Goal: Obtain resource: Download file/media

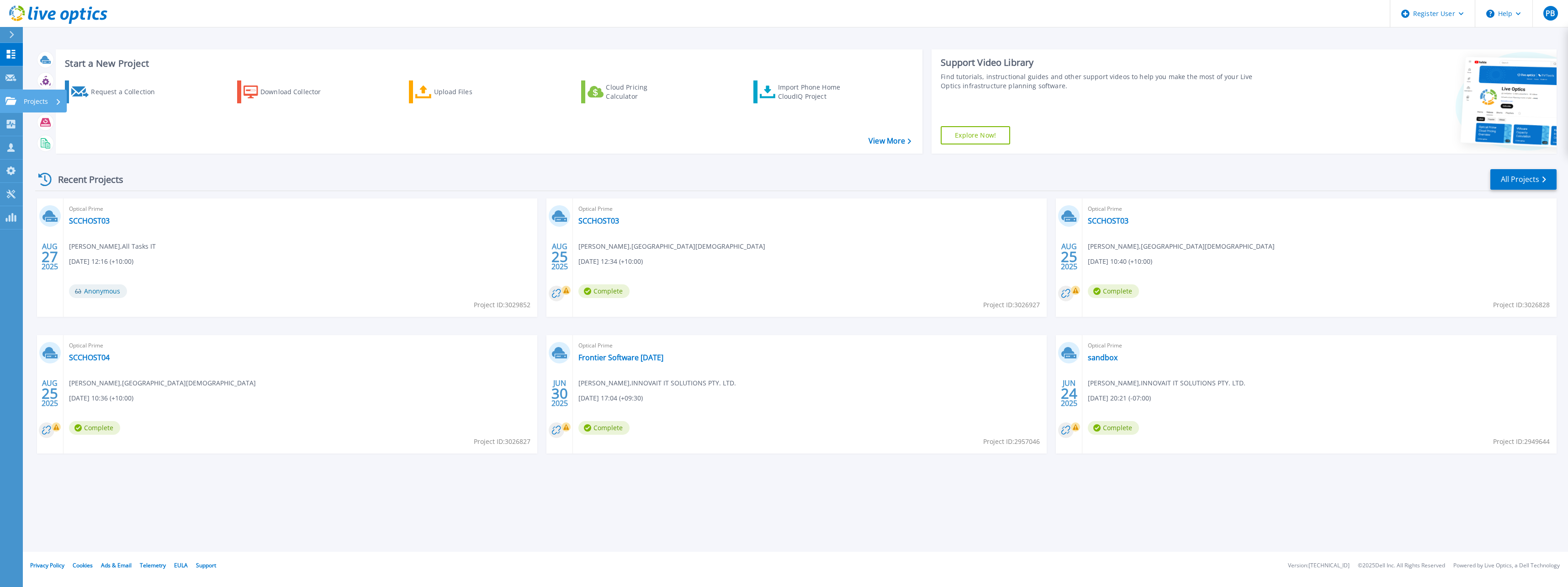
click at [10, 98] on icon at bounding box center [11, 101] width 11 height 8
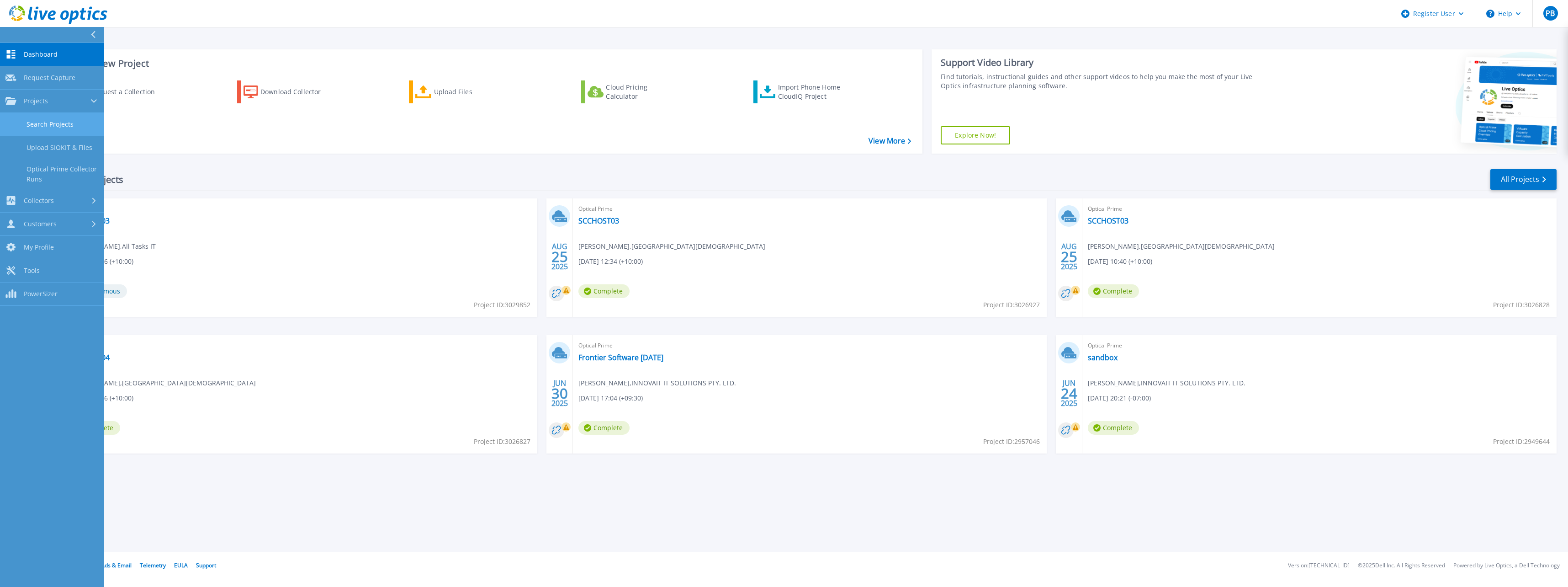
click at [36, 117] on link "Search Projects" at bounding box center [52, 124] width 104 height 23
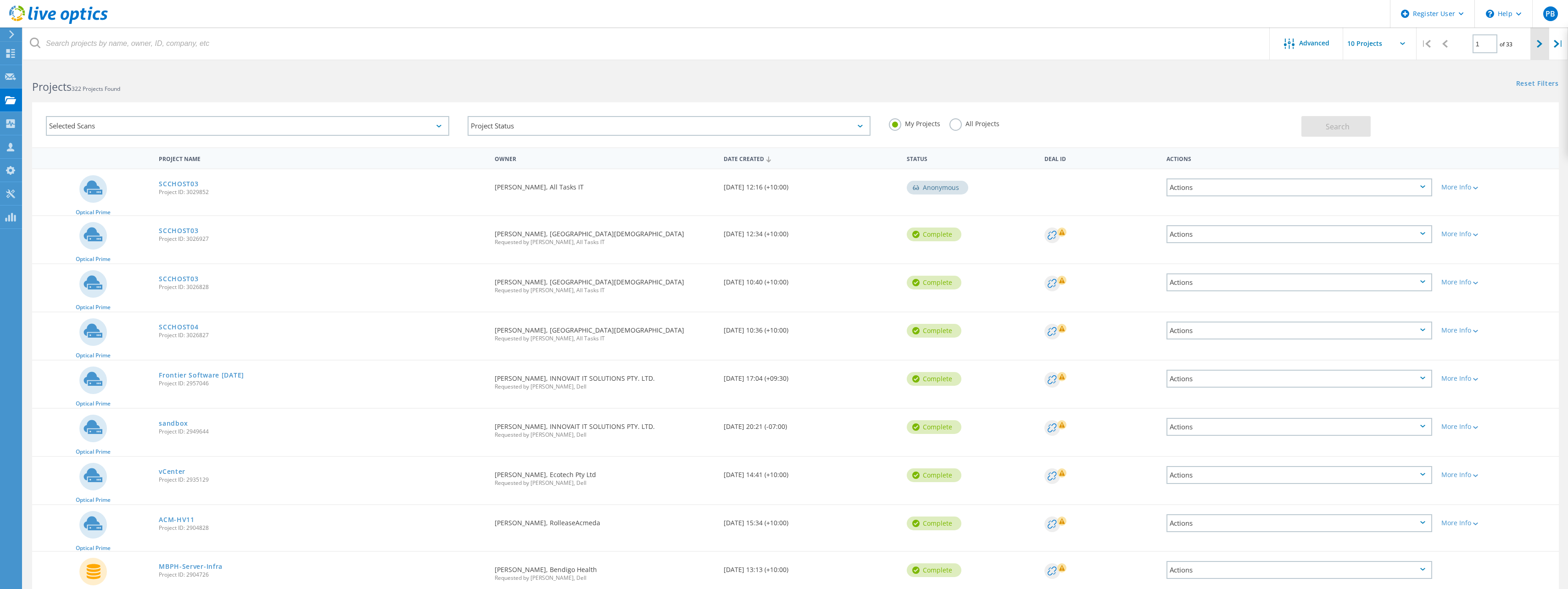
click at [1539, 44] on icon at bounding box center [1540, 44] width 6 height 8
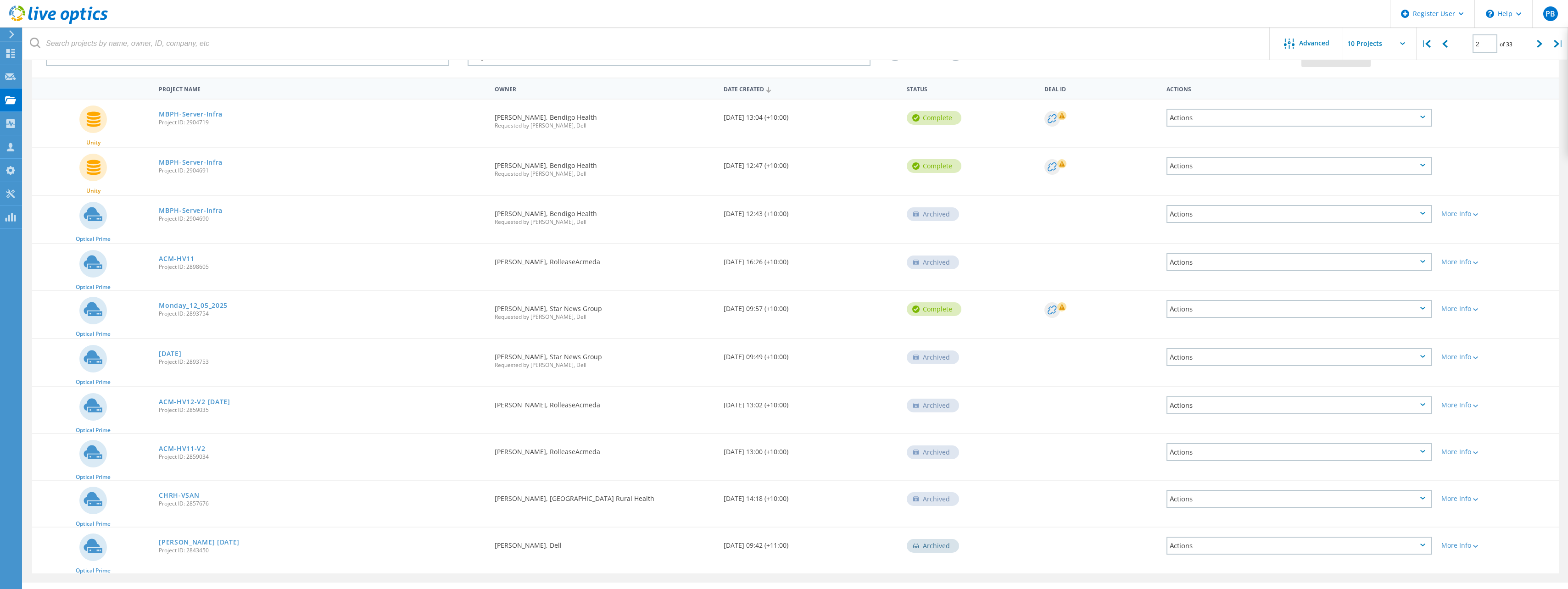
scroll to position [91, 0]
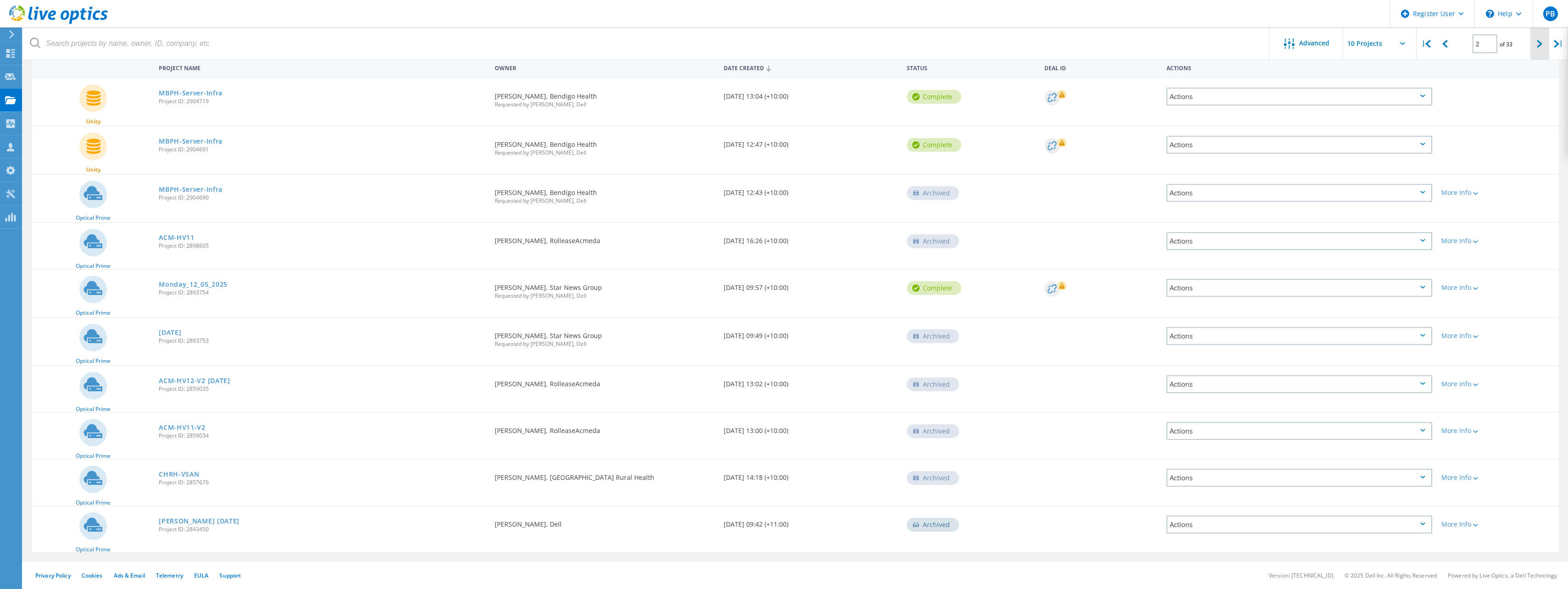
click at [1543, 46] on div at bounding box center [1540, 44] width 19 height 32
type input "3"
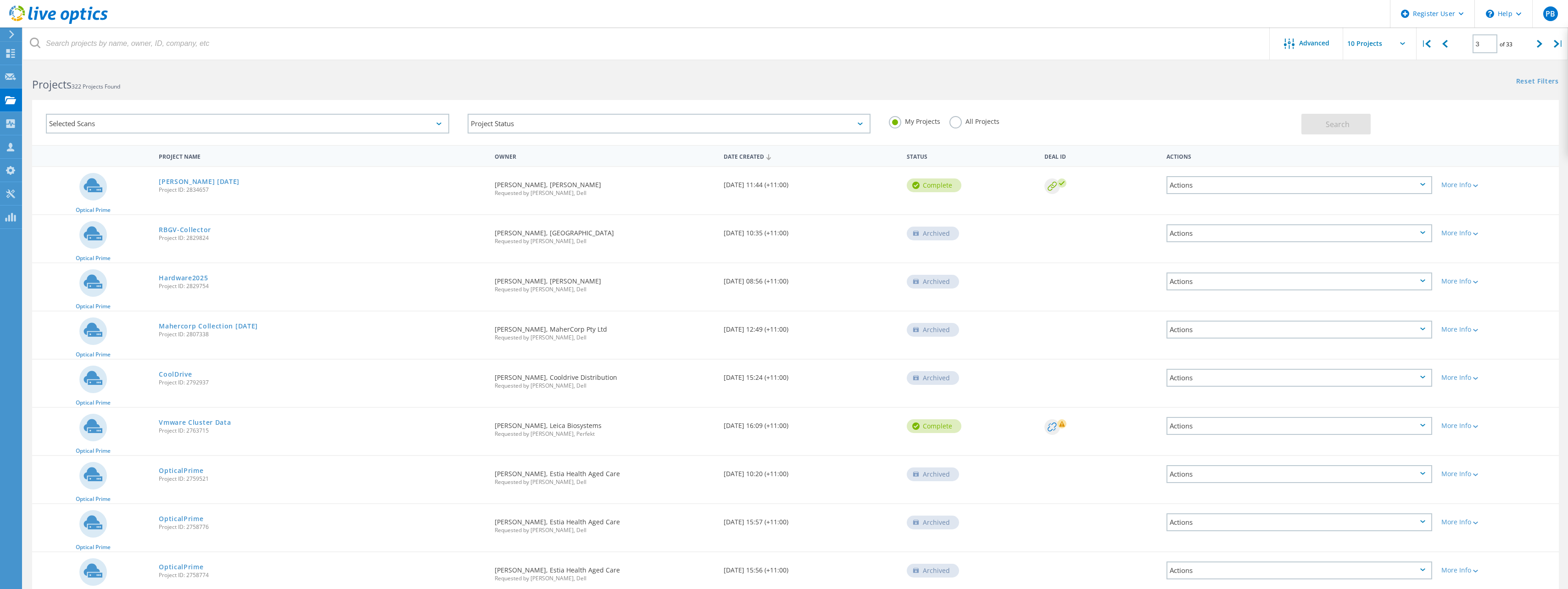
scroll to position [0, 0]
click at [174, 181] on link "Mawsons March 2025" at bounding box center [199, 184] width 81 height 6
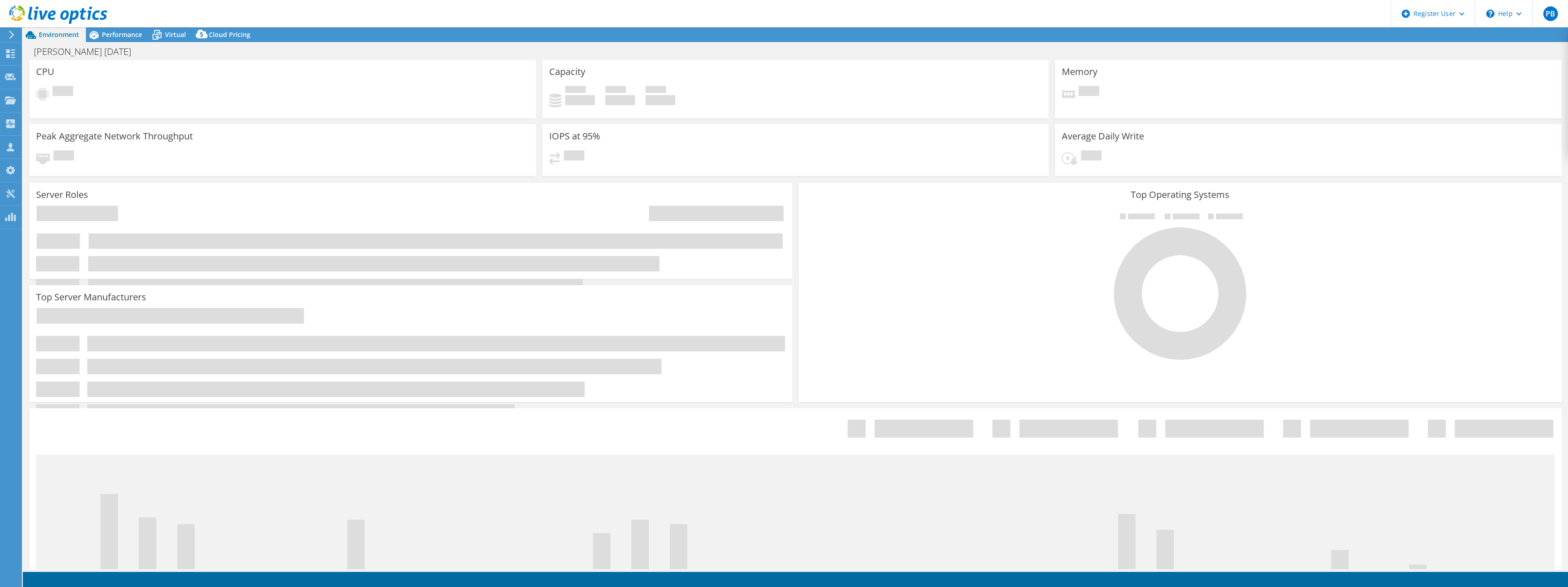
select select "[GEOGRAPHIC_DATA]"
select select "Australia"
select select "USD"
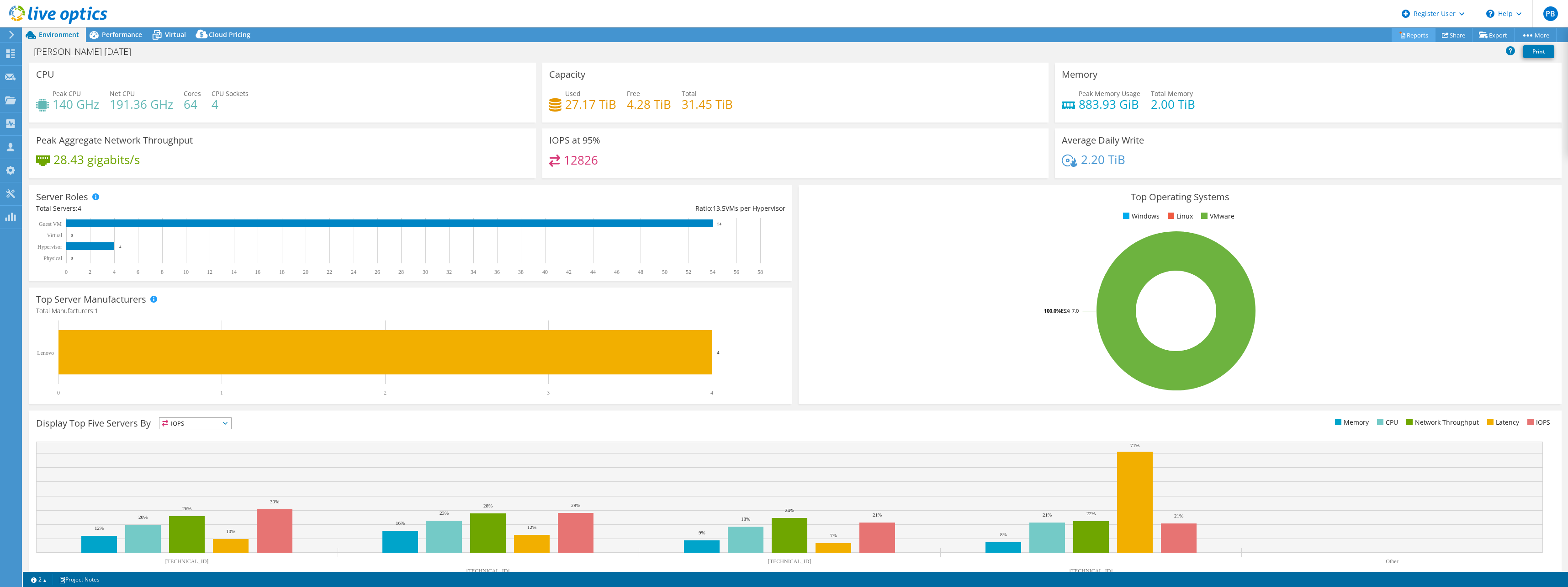
click at [1407, 32] on link "Reports" at bounding box center [1413, 36] width 44 height 15
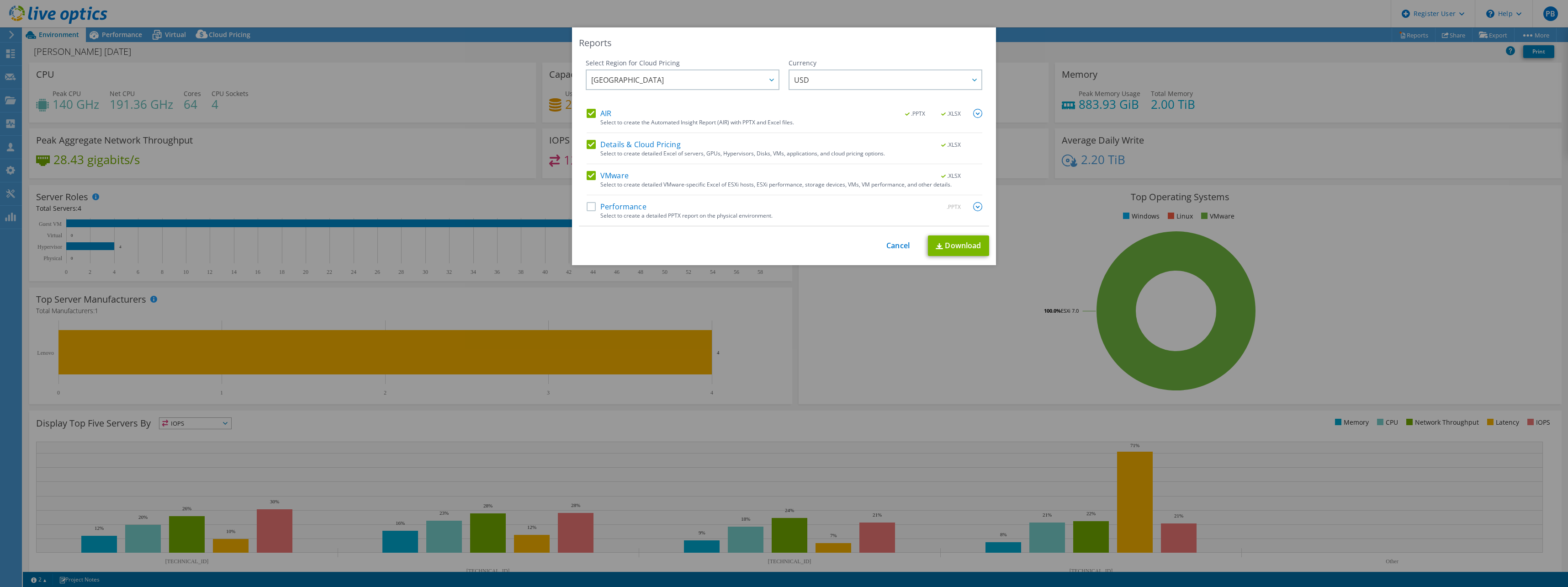
click at [590, 114] on label "AIR" at bounding box center [599, 113] width 25 height 9
click at [0, 0] on input "AIR" at bounding box center [0, 0] width 0 height 0
click at [596, 148] on label "Details & Cloud Pricing" at bounding box center [633, 144] width 94 height 9
click at [0, 0] on input "Details & Cloud Pricing" at bounding box center [0, 0] width 0 height 0
click at [956, 249] on link "Download" at bounding box center [959, 245] width 61 height 20
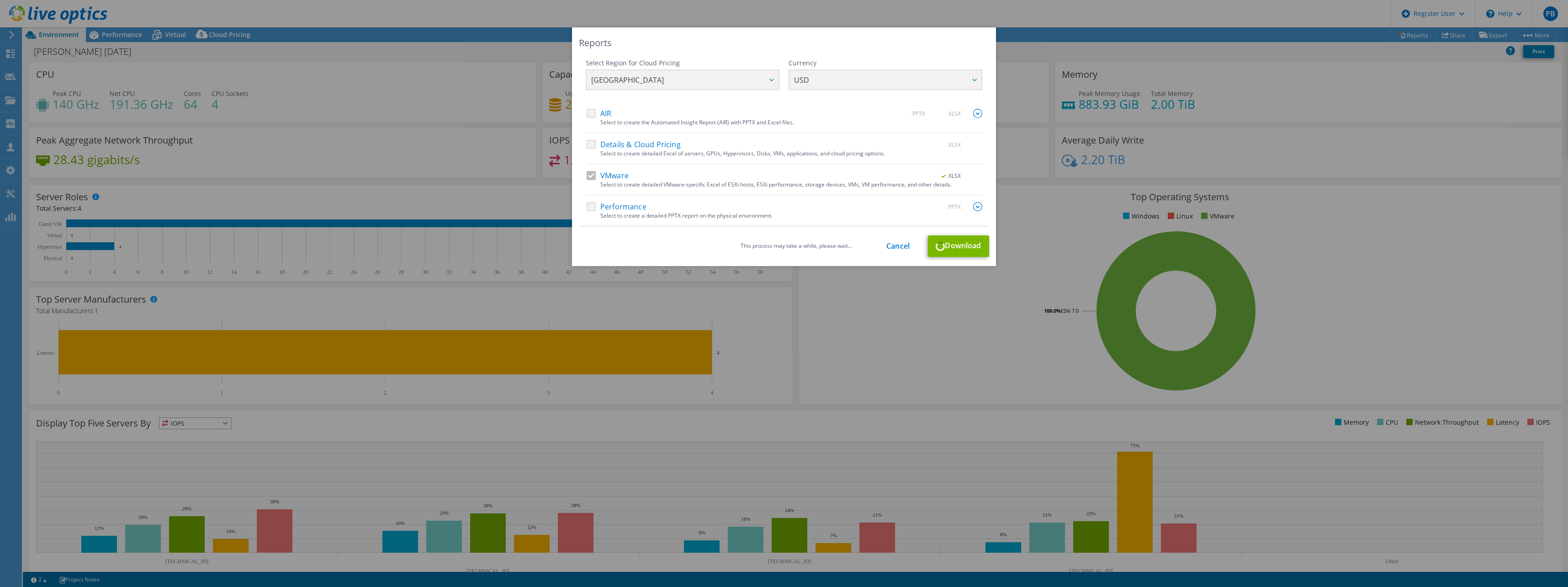
click at [358, 274] on div "Reports Select Region for Cloud Pricing Asia Pacific ([GEOGRAPHIC_DATA]) [GEOGR…" at bounding box center [784, 293] width 1568 height 532
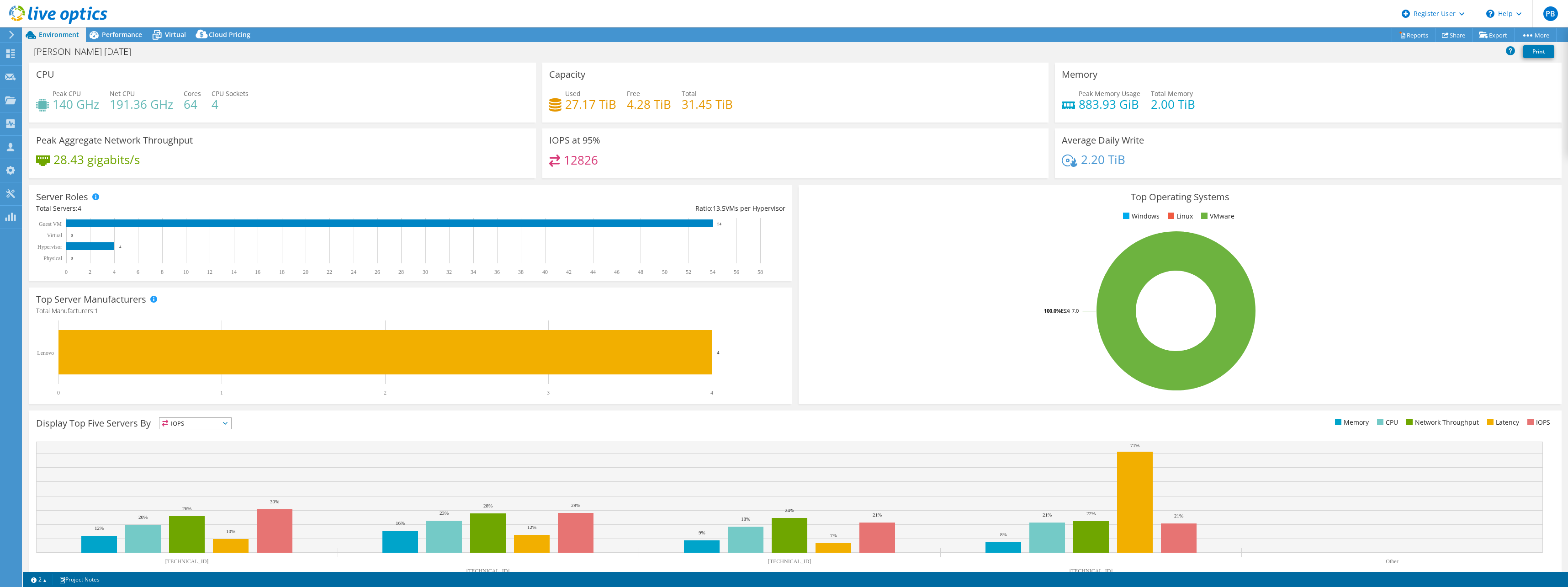
click at [101, 29] on div at bounding box center [53, 15] width 107 height 31
click at [120, 36] on span "Performance" at bounding box center [122, 34] width 40 height 9
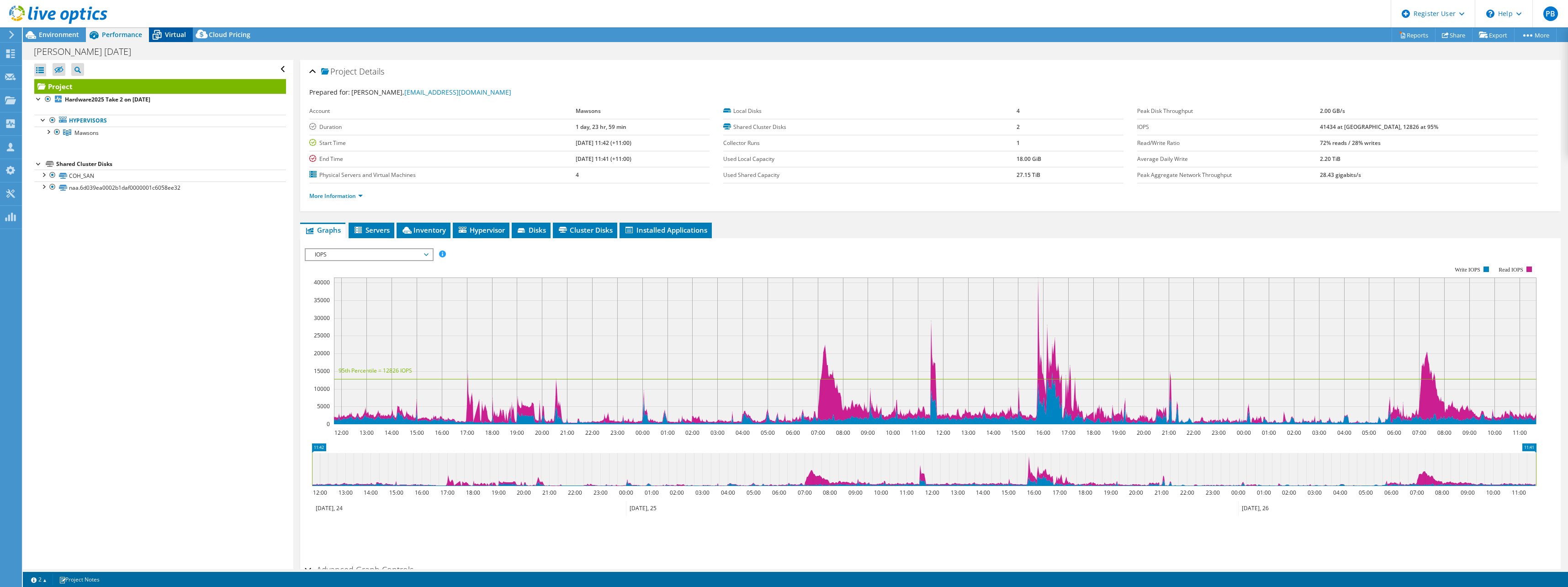
click at [182, 35] on span "Virtual" at bounding box center [175, 34] width 21 height 9
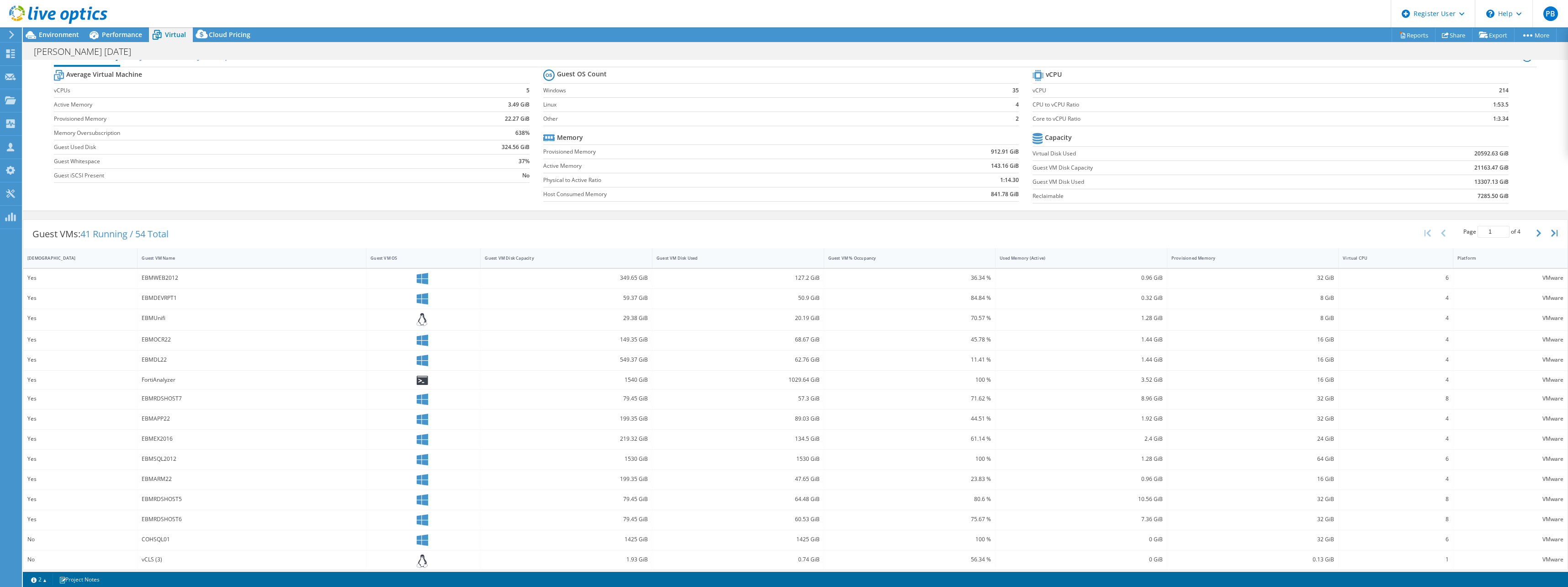
scroll to position [28, 0]
click at [1537, 224] on icon "button" at bounding box center [1539, 225] width 5 height 7
type input "2"
click at [1532, 224] on button "button" at bounding box center [1539, 226] width 15 height 18
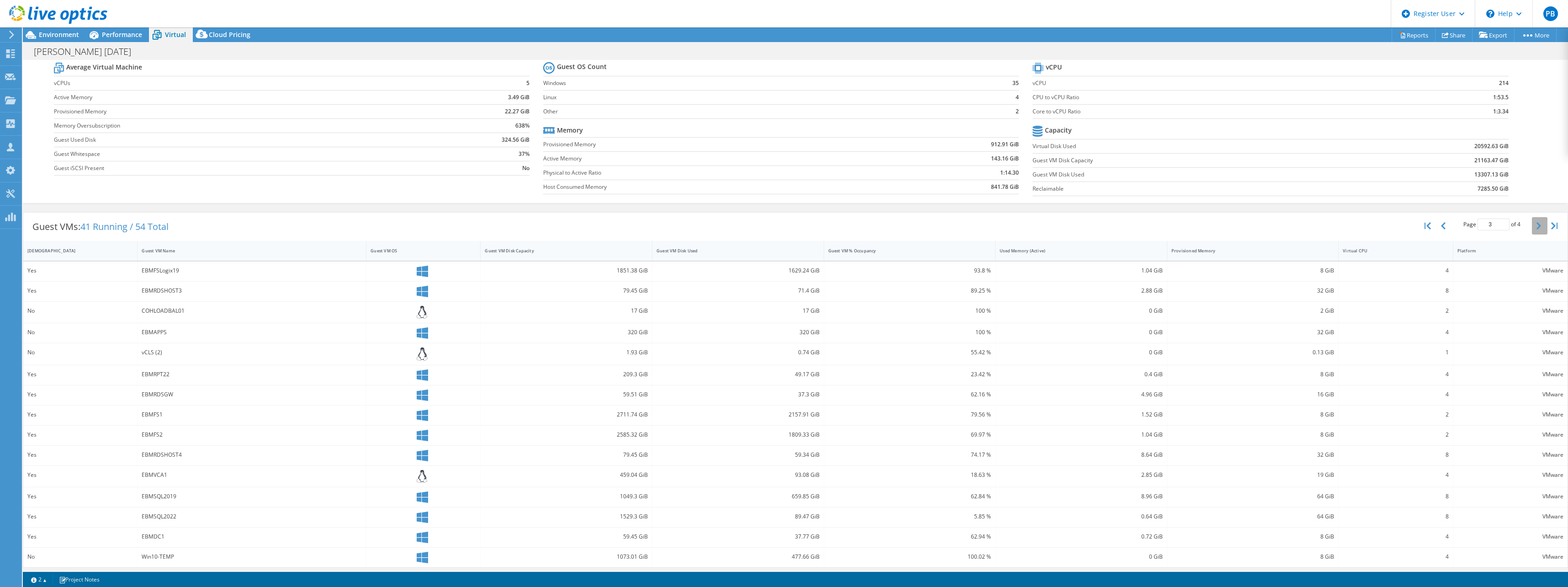
scroll to position [28, 0]
click at [1537, 227] on icon "button" at bounding box center [1539, 225] width 5 height 7
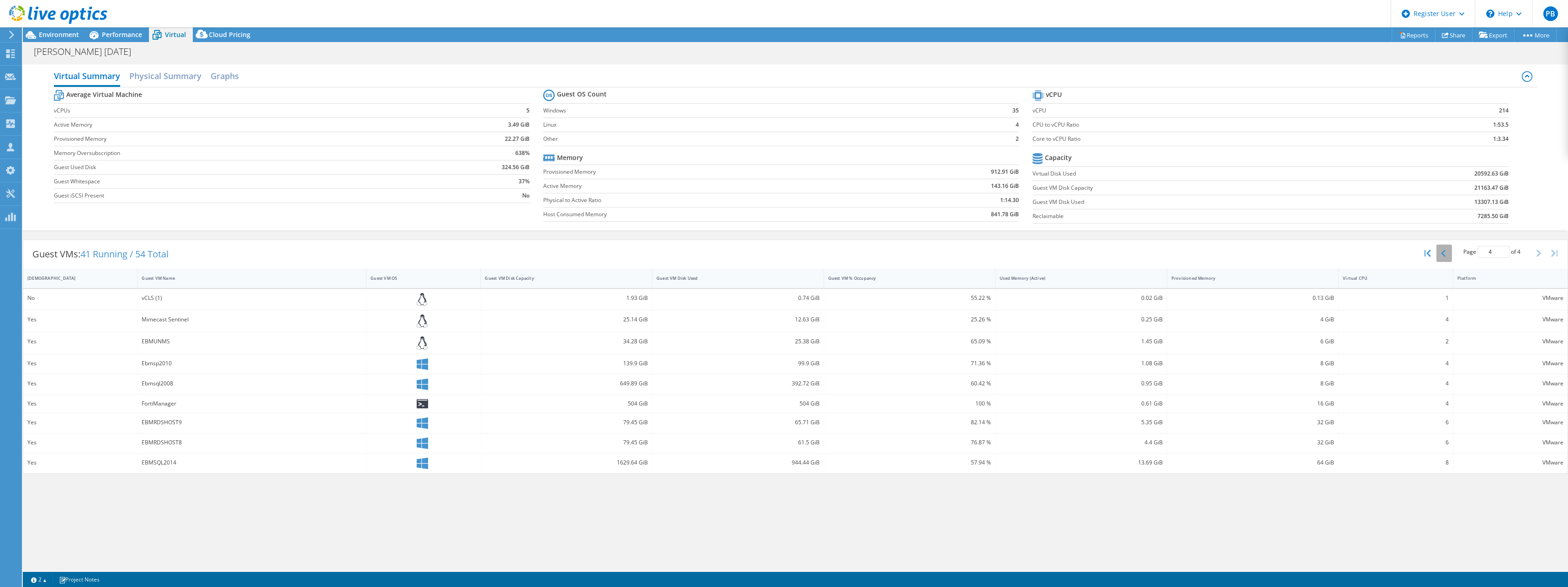
click at [1443, 260] on button "button" at bounding box center [1444, 254] width 15 height 18
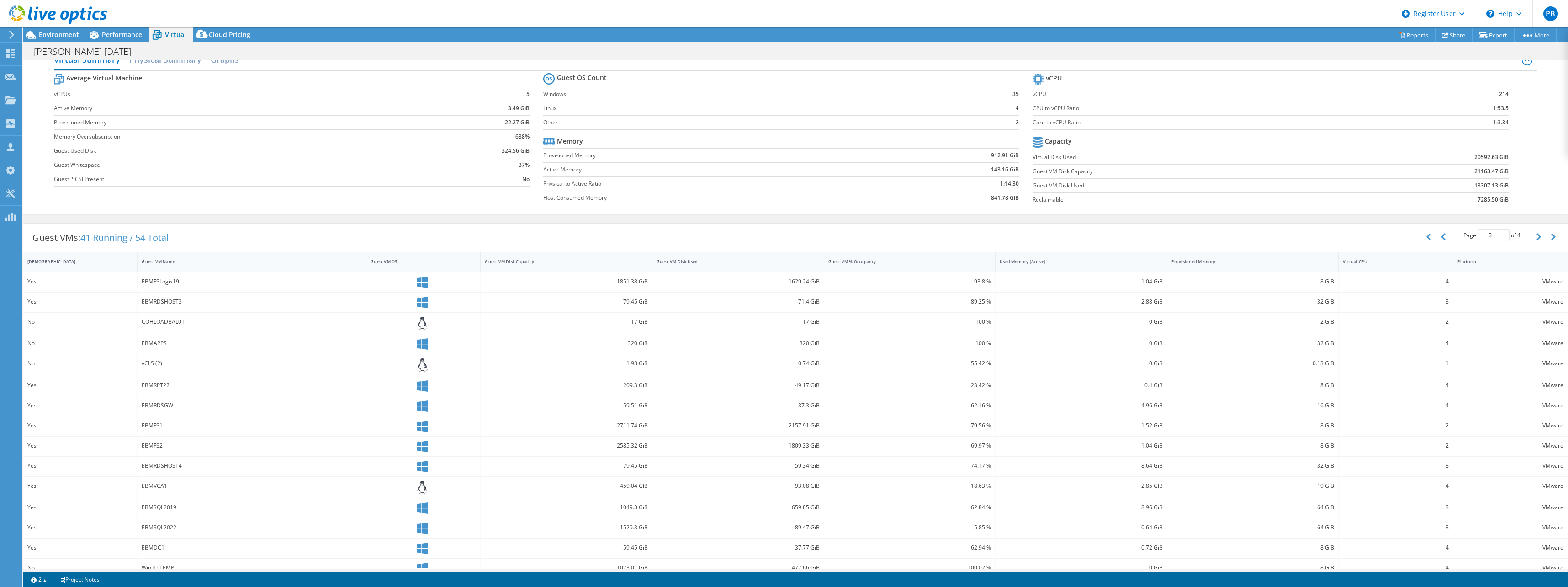
scroll to position [31, 0]
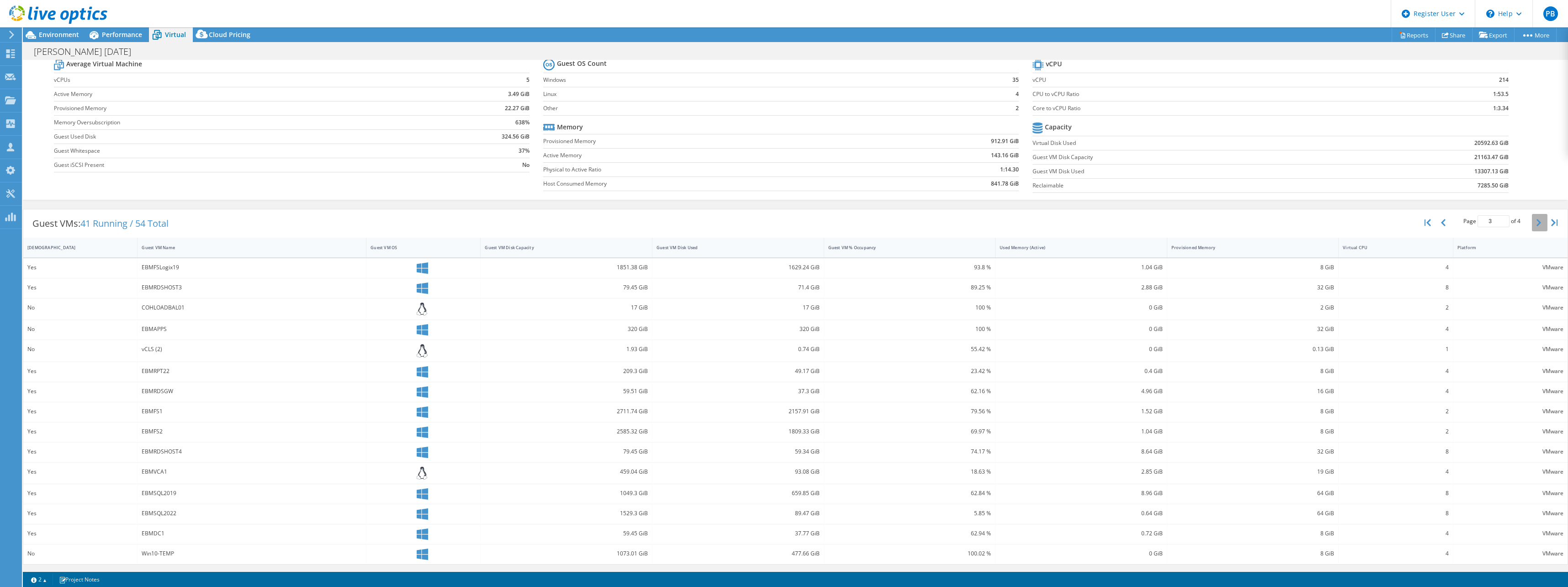
click at [1537, 221] on icon "button" at bounding box center [1539, 222] width 5 height 7
type input "4"
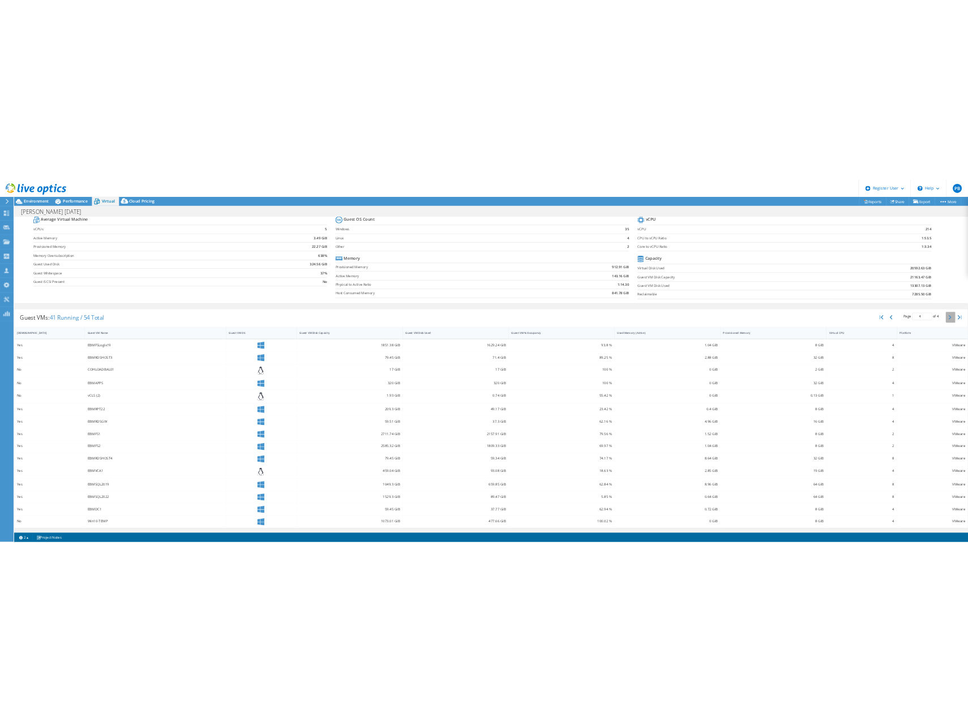
scroll to position [0, 0]
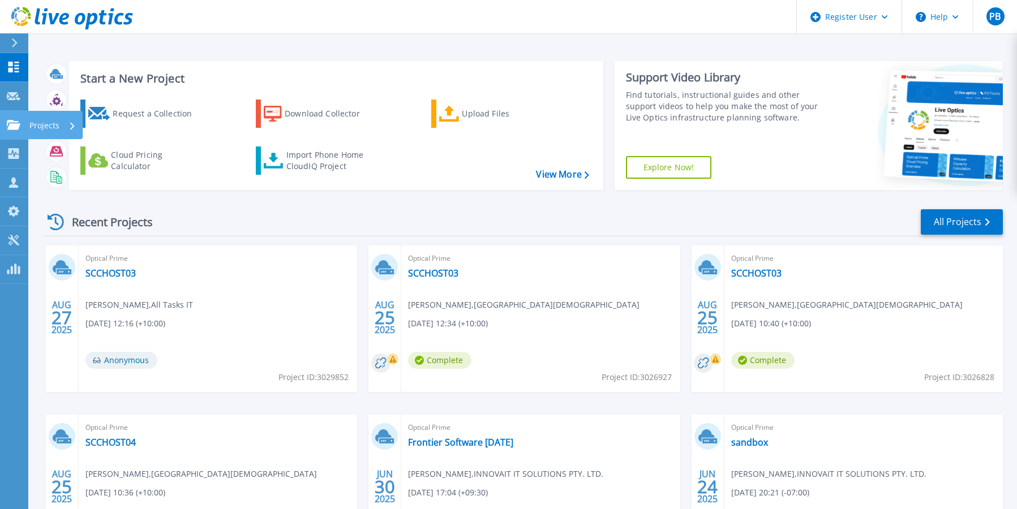
click at [15, 119] on link "Projects Projects" at bounding box center [14, 125] width 28 height 29
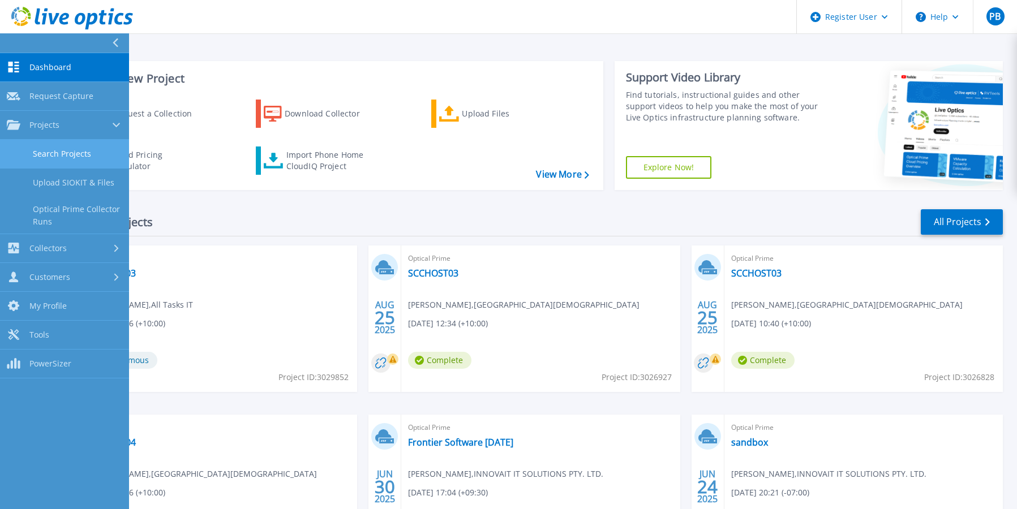
click at [49, 153] on link "Search Projects" at bounding box center [64, 154] width 129 height 29
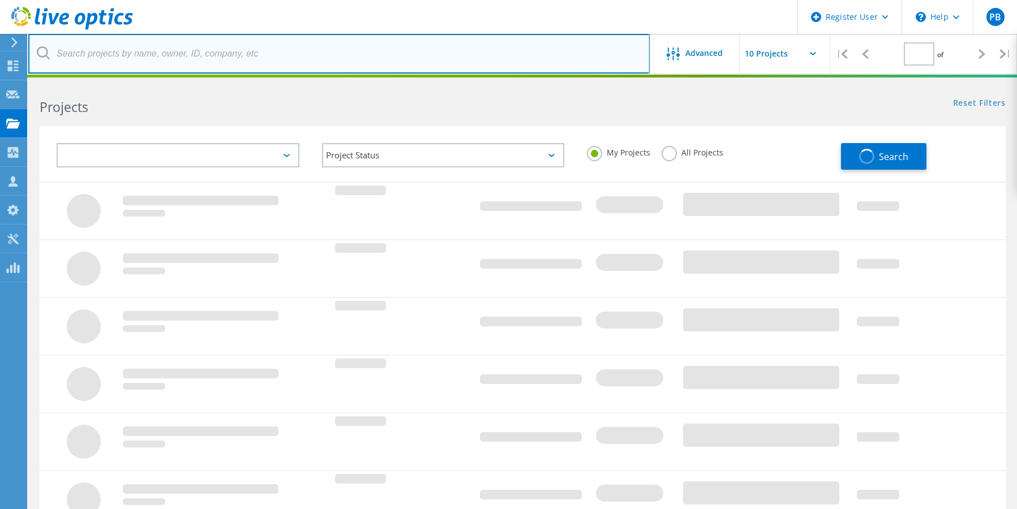
click at [81, 51] on input "text" at bounding box center [339, 54] width 622 height 40
type input "3"
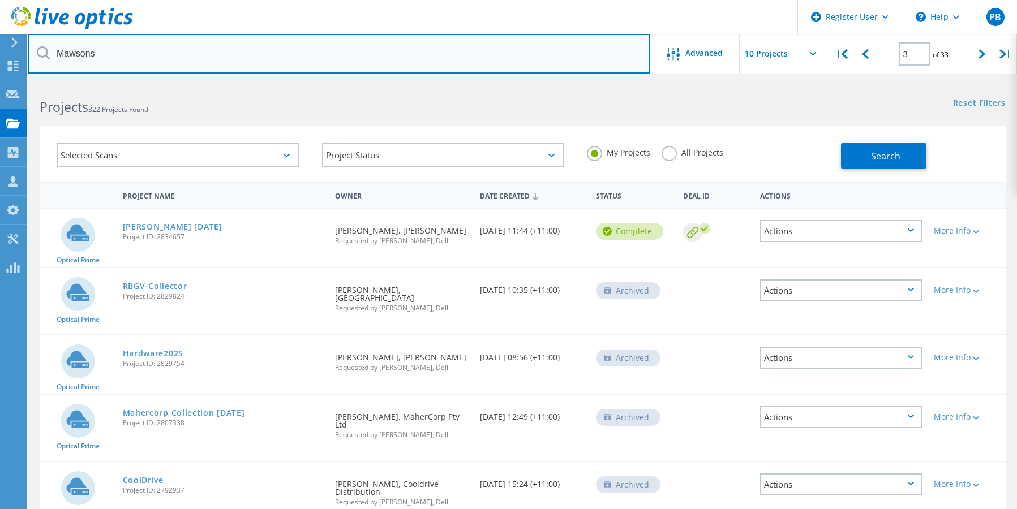
type input "Mawsons"
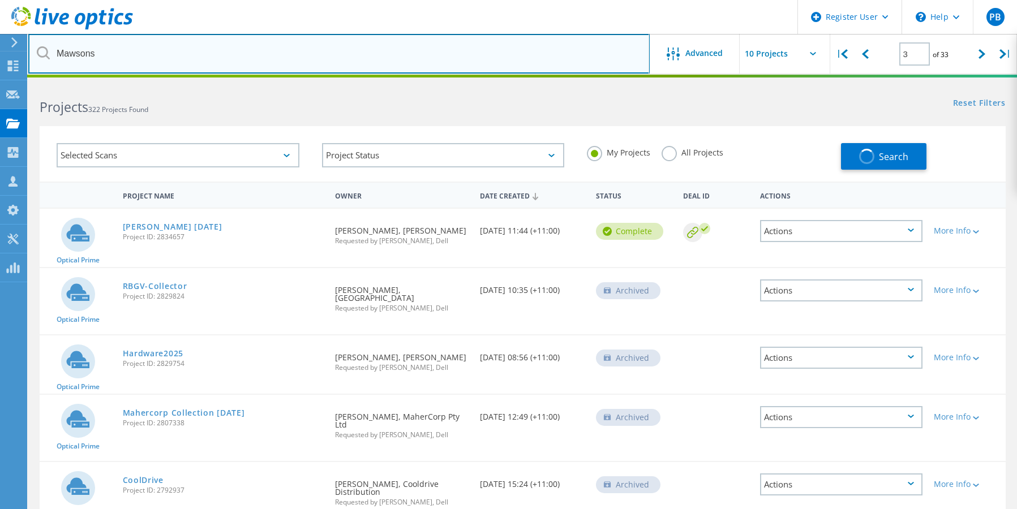
type input "1"
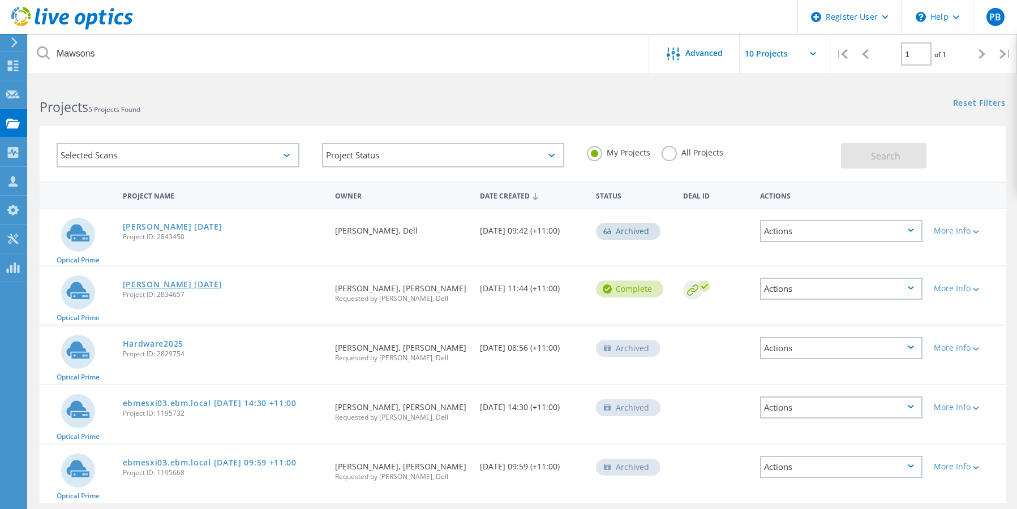
click at [182, 286] on link "Mawsons March 2025" at bounding box center [173, 285] width 100 height 8
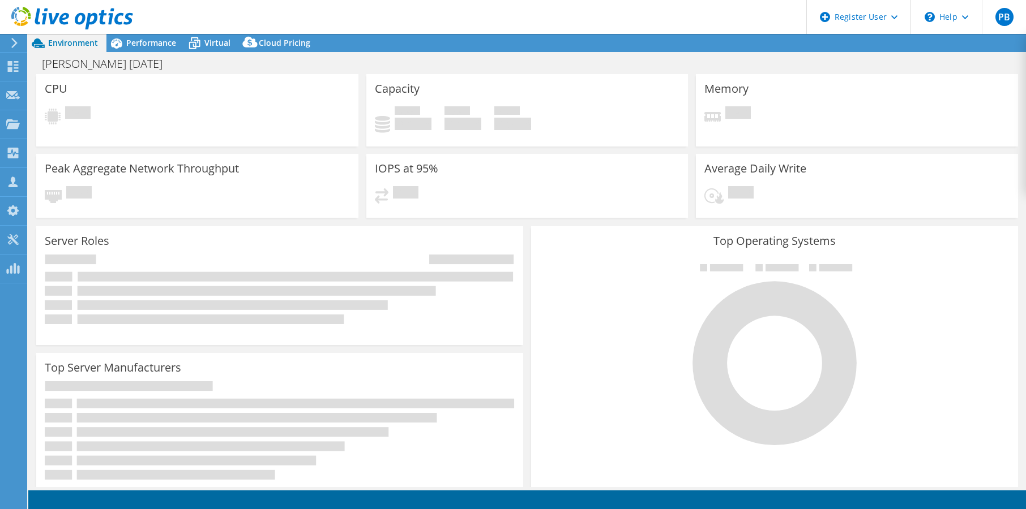
select select "USD"
select select "[GEOGRAPHIC_DATA]"
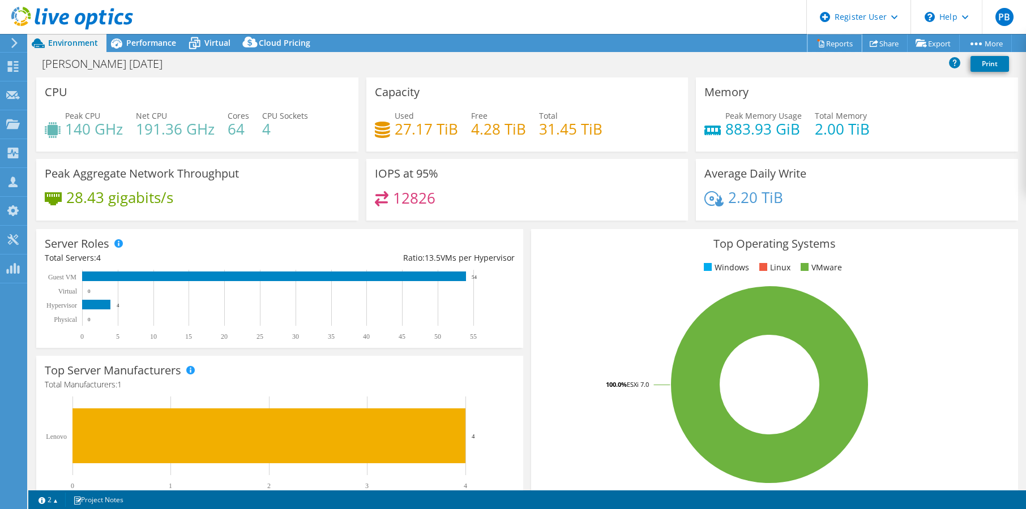
click at [824, 39] on link "Reports" at bounding box center [834, 44] width 54 height 18
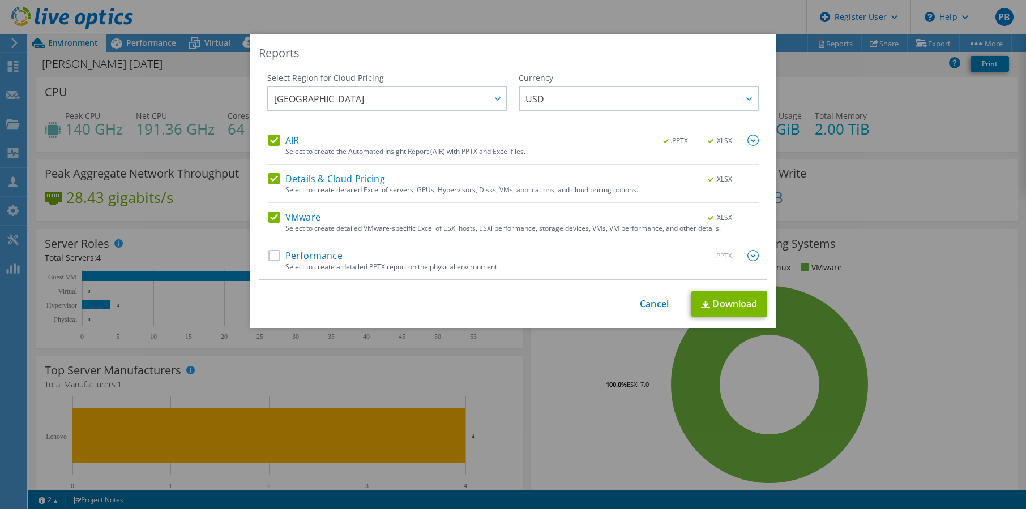
click at [292, 136] on label "AIR" at bounding box center [283, 140] width 31 height 11
click at [0, 0] on input "AIR" at bounding box center [0, 0] width 0 height 0
click at [294, 180] on label "Details & Cloud Pricing" at bounding box center [326, 178] width 117 height 11
click at [0, 0] on input "Details & Cloud Pricing" at bounding box center [0, 0] width 0 height 0
click at [294, 212] on label "VMware" at bounding box center [294, 217] width 52 height 11
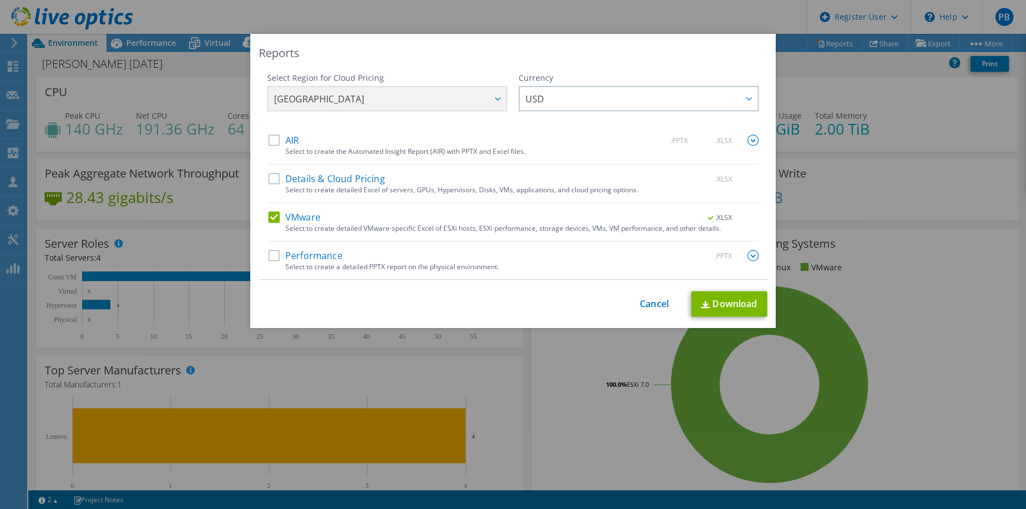
click at [0, 0] on input "VMware" at bounding box center [0, 0] width 0 height 0
click at [293, 213] on label "VMware" at bounding box center [294, 217] width 52 height 11
click at [0, 0] on input "VMware" at bounding box center [0, 0] width 0 height 0
click at [734, 302] on link "Download" at bounding box center [729, 304] width 76 height 25
click at [650, 297] on div "This process may take a while, please wait... Cancel Download" at bounding box center [513, 304] width 508 height 25
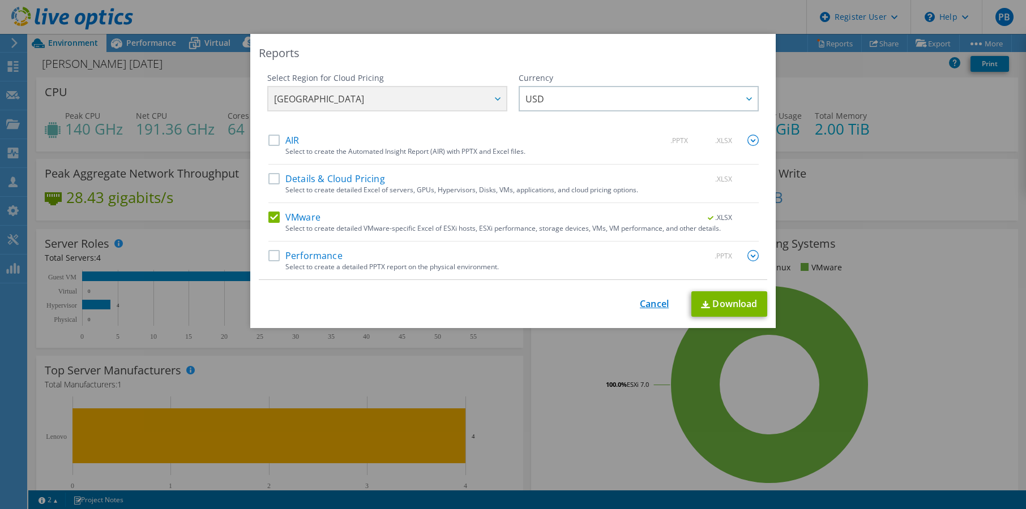
click at [643, 304] on link "Cancel" at bounding box center [654, 304] width 29 height 11
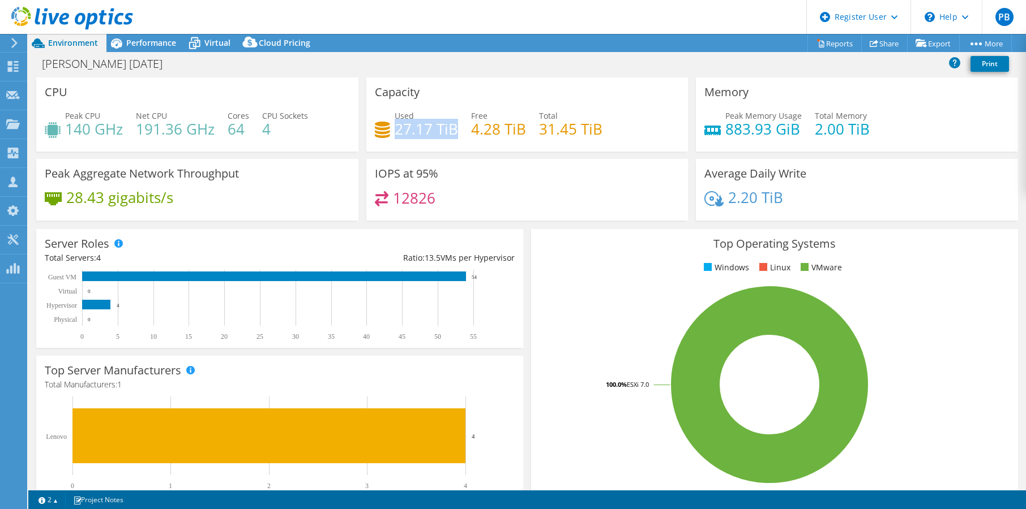
drag, startPoint x: 453, startPoint y: 127, endPoint x: 392, endPoint y: 129, distance: 61.2
click at [395, 129] on h4 "27.17 TiB" at bounding box center [426, 129] width 63 height 12
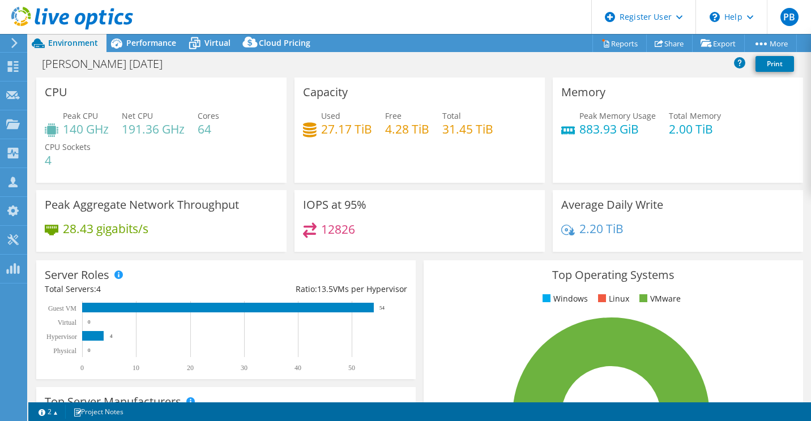
click at [434, 105] on div "Capacity Used 27.17 TiB Free 4.28 TiB Total 31.45 TiB" at bounding box center [419, 130] width 250 height 105
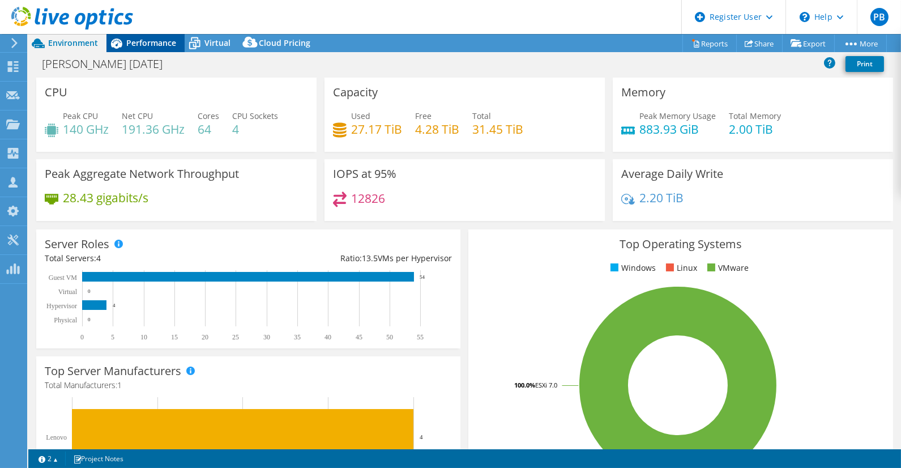
click at [139, 48] on span "Performance" at bounding box center [151, 42] width 50 height 11
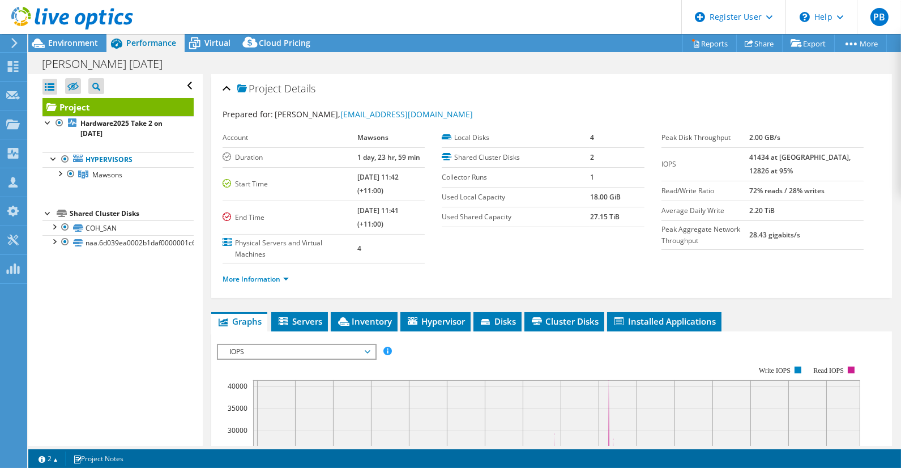
drag, startPoint x: 763, startPoint y: 187, endPoint x: 847, endPoint y: 188, distance: 84.3
click at [847, 188] on tr "Read/Write Ratio 72% reads / 28% writes" at bounding box center [762, 191] width 202 height 20
click at [271, 276] on link "More Information" at bounding box center [255, 279] width 66 height 10
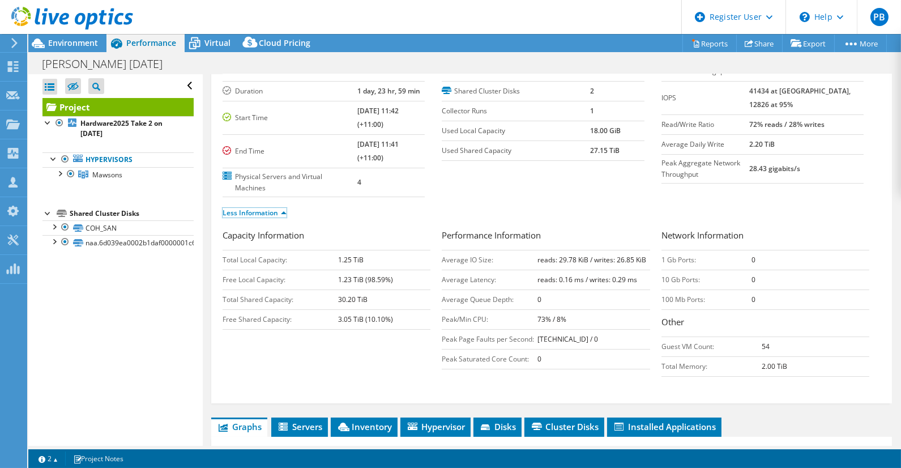
scroll to position [126, 0]
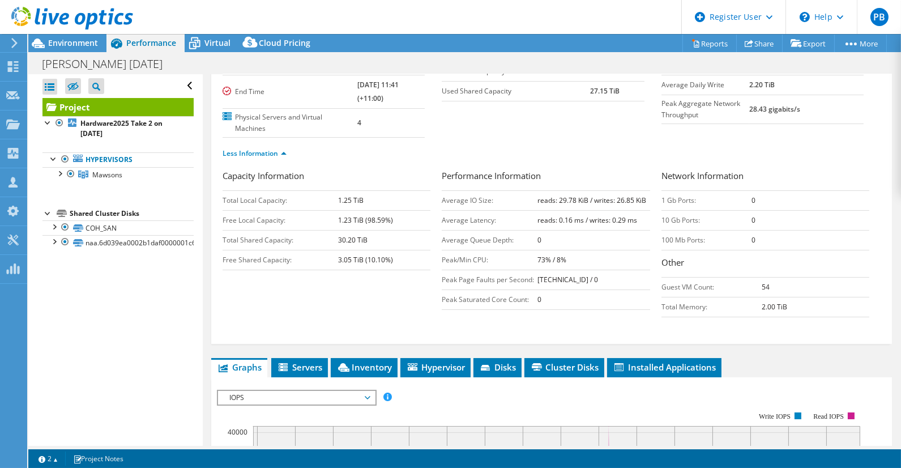
drag, startPoint x: 529, startPoint y: 203, endPoint x: 642, endPoint y: 202, distance: 113.2
click at [642, 202] on tr "Average IO Size: reads: 29.78 KiB / writes: 26.85 KiB" at bounding box center [546, 200] width 208 height 20
drag, startPoint x: 641, startPoint y: 202, endPoint x: 641, endPoint y: 220, distance: 18.1
click at [639, 221] on td "reads: 0.16 ms / writes: 0.29 ms" at bounding box center [593, 220] width 113 height 20
drag, startPoint x: 624, startPoint y: 220, endPoint x: 536, endPoint y: 221, distance: 87.8
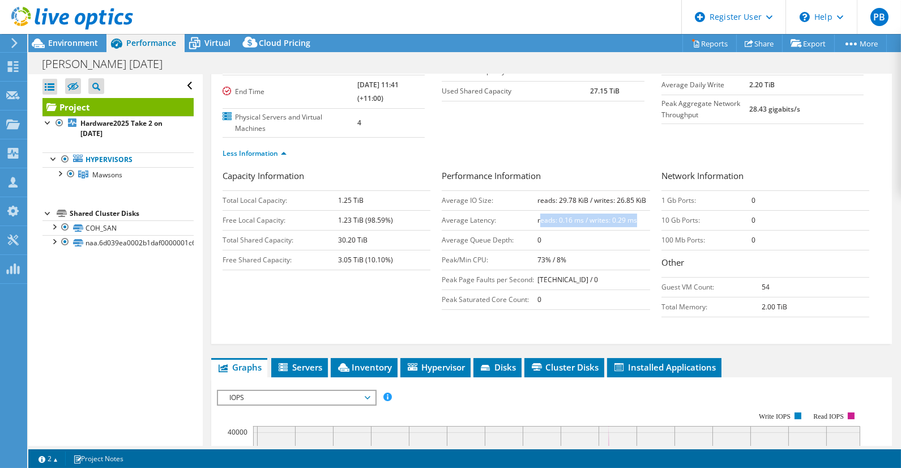
click at [537, 221] on td "reads: 0.16 ms / writes: 0.29 ms" at bounding box center [593, 220] width 113 height 20
drag, startPoint x: 536, startPoint y: 221, endPoint x: 590, endPoint y: 247, distance: 60.0
click at [590, 250] on td "73% / 8%" at bounding box center [593, 260] width 113 height 20
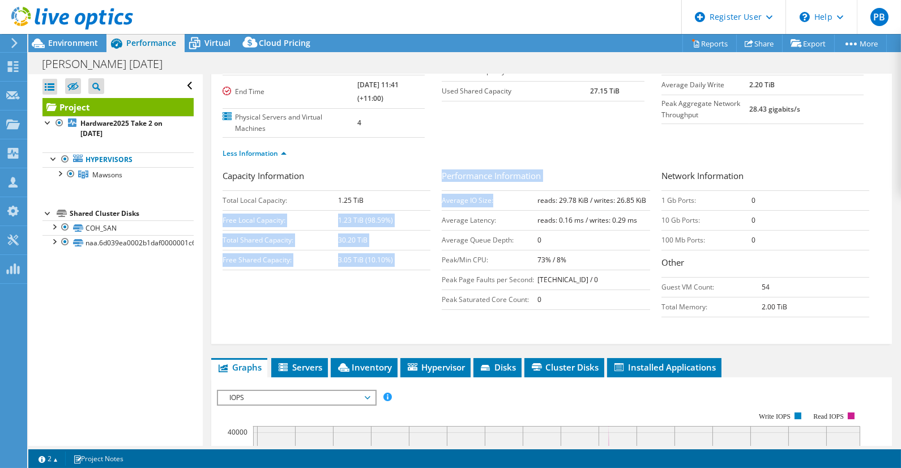
drag, startPoint x: 425, startPoint y: 195, endPoint x: 499, endPoint y: 200, distance: 74.9
click at [499, 200] on div "Capacity Information Total Local Capacity: 1.25 TiB Free Local Capacity: 1.23 T…" at bounding box center [551, 245] width 658 height 153
drag, startPoint x: 499, startPoint y: 200, endPoint x: 493, endPoint y: 202, distance: 6.5
click at [499, 200] on td "Average IO Size:" at bounding box center [490, 200] width 96 height 20
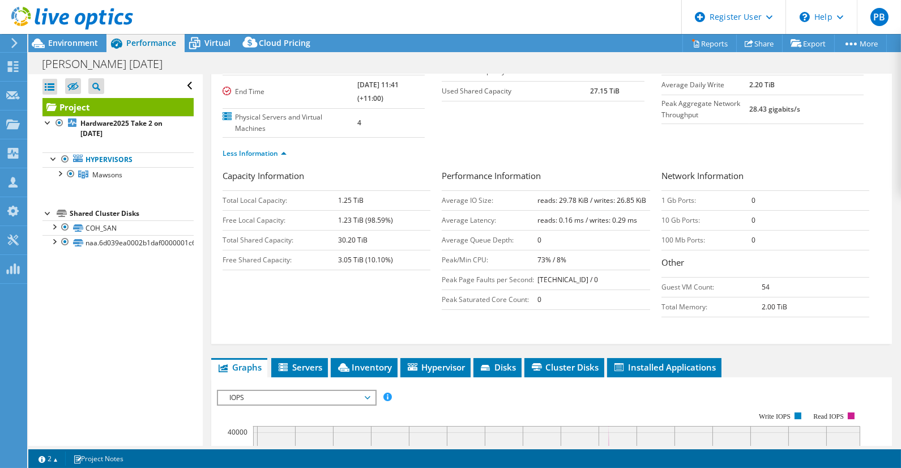
click at [496, 216] on td "Average Latency:" at bounding box center [490, 220] width 96 height 20
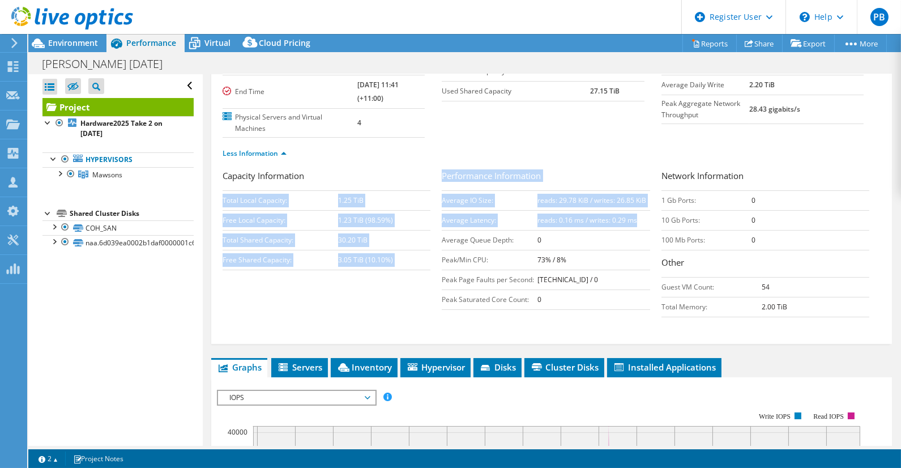
drag, startPoint x: 634, startPoint y: 216, endPoint x: 427, endPoint y: 199, distance: 207.3
click at [427, 199] on div "Capacity Information Total Local Capacity: 1.25 TiB Free Local Capacity: 1.23 T…" at bounding box center [551, 245] width 658 height 153
drag, startPoint x: 427, startPoint y: 199, endPoint x: 491, endPoint y: 207, distance: 64.4
click at [488, 207] on tbody "Average IO Size: reads: 29.78 KiB / writes: 26.85 KiB Average Latency: reads: 0…" at bounding box center [546, 249] width 208 height 119
click at [565, 210] on td "reads: 0.16 ms / writes: 0.29 ms" at bounding box center [593, 220] width 113 height 20
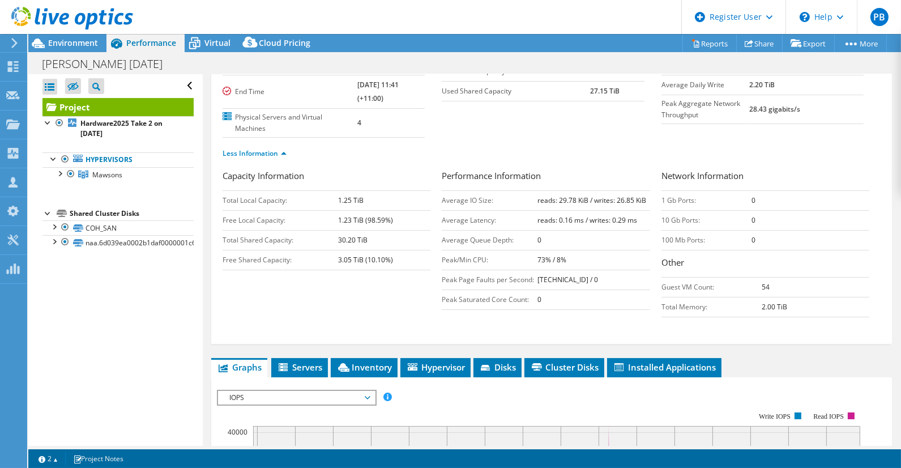
click at [64, 37] on div at bounding box center [66, 19] width 133 height 38
click at [61, 41] on span "Environment" at bounding box center [73, 42] width 50 height 11
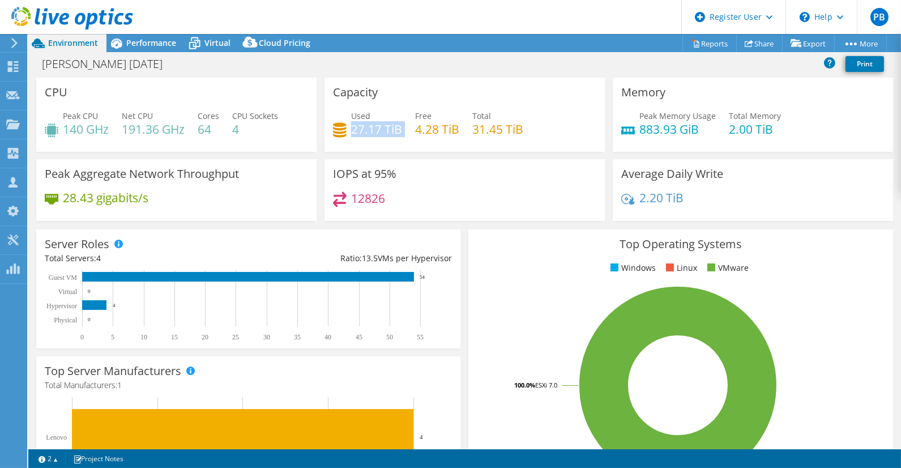
drag, startPoint x: 399, startPoint y: 125, endPoint x: 349, endPoint y: 130, distance: 50.6
click at [349, 130] on div "Used 27.17 TiB Free 4.28 TiB Total 31.45 TiB" at bounding box center [464, 128] width 263 height 37
click at [692, 41] on link "Reports" at bounding box center [709, 44] width 54 height 18
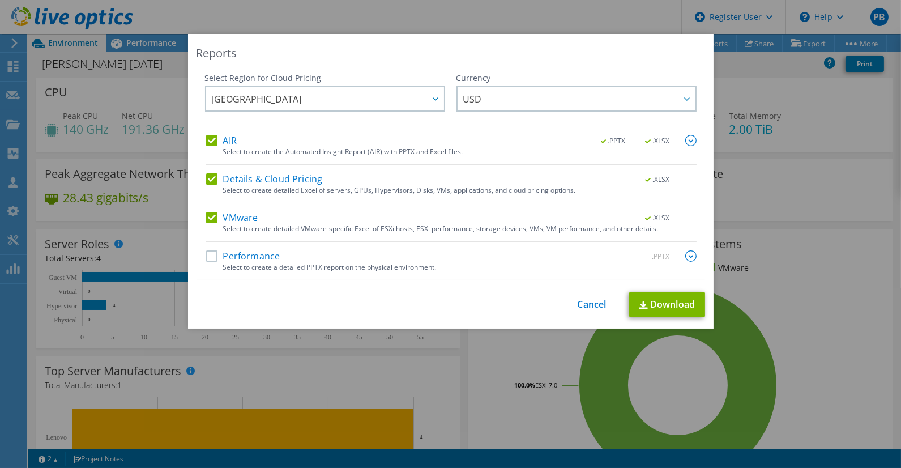
click at [206, 140] on label "AIR" at bounding box center [221, 140] width 31 height 11
click at [0, 0] on input "AIR" at bounding box center [0, 0] width 0 height 0
click at [206, 176] on label "Details & Cloud Pricing" at bounding box center [264, 178] width 117 height 11
click at [0, 0] on input "Details & Cloud Pricing" at bounding box center [0, 0] width 0 height 0
click at [208, 171] on div "AIR .PPTX .XLSX Select to create the Automated Insight Report (AIR) with PPTX a…" at bounding box center [451, 207] width 490 height 145
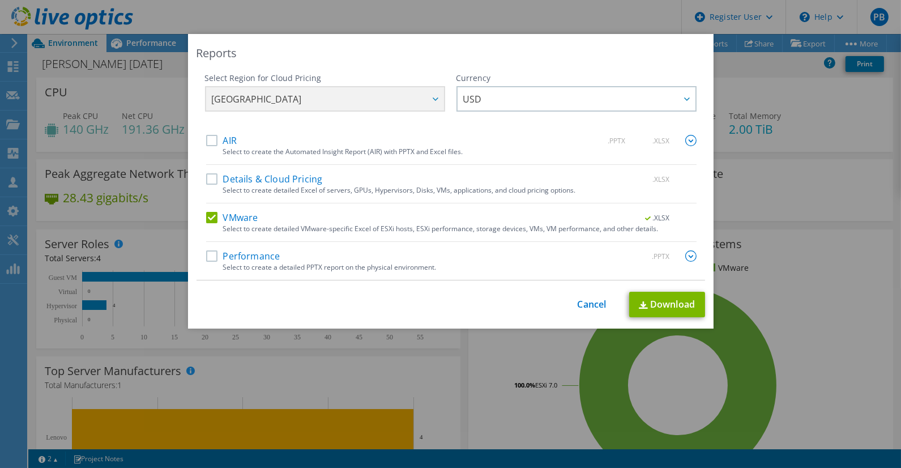
click at [206, 177] on label "Details & Cloud Pricing" at bounding box center [264, 178] width 117 height 11
click at [0, 0] on input "Details & Cloud Pricing" at bounding box center [0, 0] width 0 height 0
click at [199, 215] on div "Select Region for Cloud Pricing Asia Pacific ([GEOGRAPHIC_DATA]) [GEOGRAPHIC_DA…" at bounding box center [450, 176] width 508 height 208
click at [207, 217] on label "VMware" at bounding box center [232, 217] width 52 height 11
click at [0, 0] on input "VMware" at bounding box center [0, 0] width 0 height 0
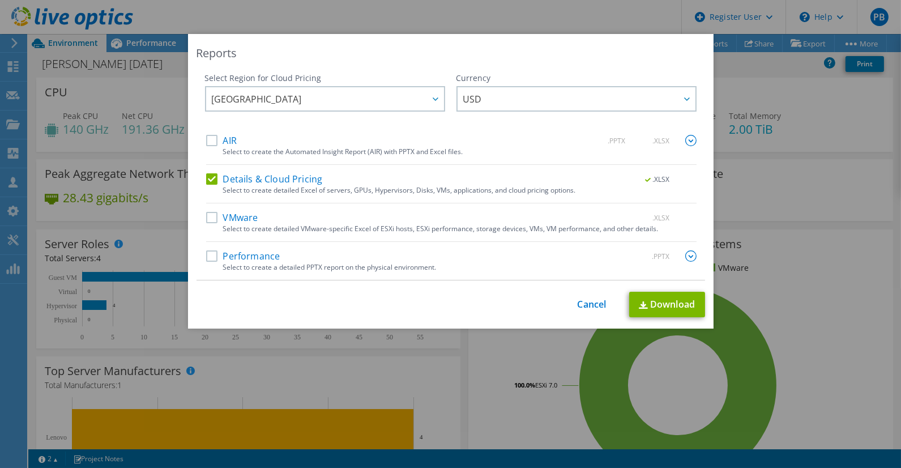
click at [212, 181] on label "Details & Cloud Pricing" at bounding box center [264, 178] width 117 height 11
click at [0, 0] on input "Details & Cloud Pricing" at bounding box center [0, 0] width 0 height 0
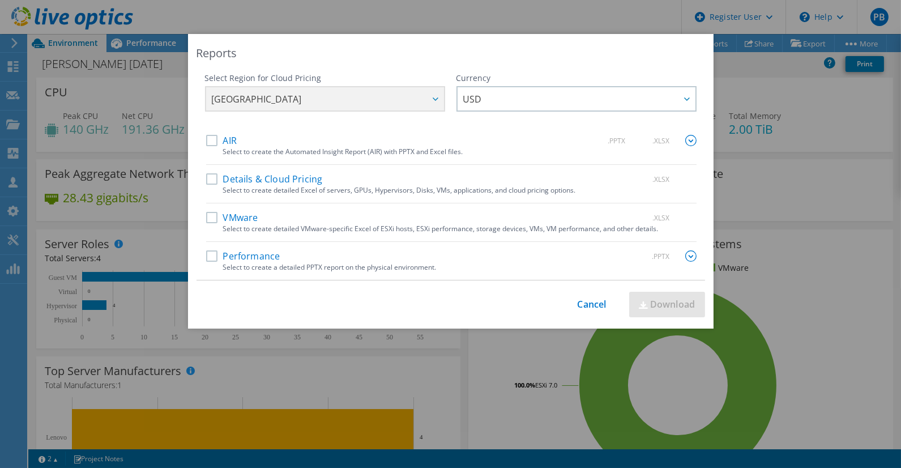
click at [206, 215] on label "VMware" at bounding box center [232, 217] width 52 height 11
click at [0, 0] on input "VMware" at bounding box center [0, 0] width 0 height 0
click at [799, 269] on div "Reports Select Region for Cloud Pricing Asia Pacific ([GEOGRAPHIC_DATA]) [GEOGR…" at bounding box center [450, 234] width 901 height 400
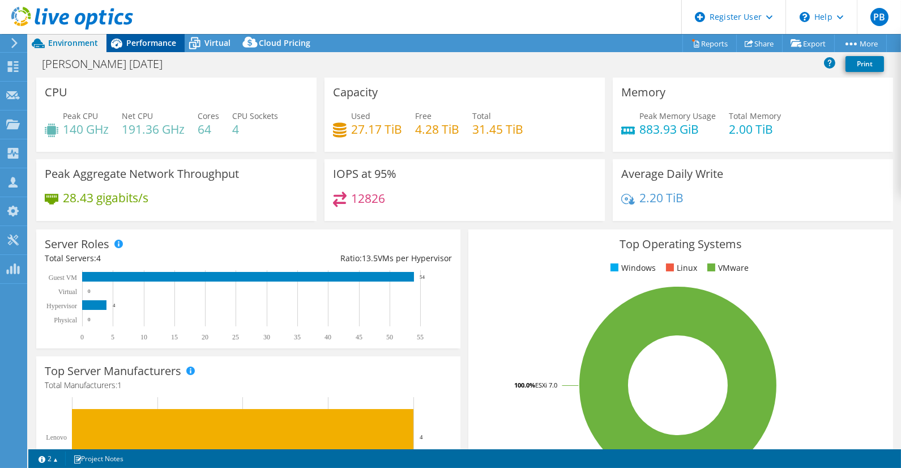
click at [145, 46] on span "Performance" at bounding box center [151, 42] width 50 height 11
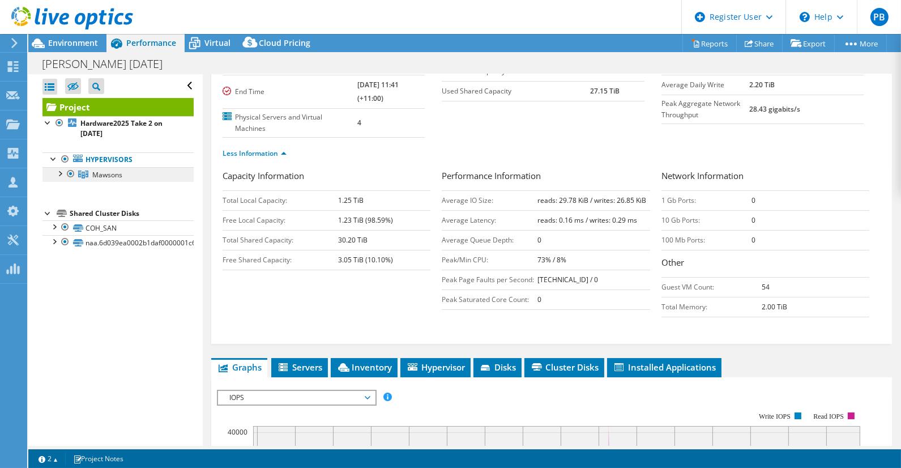
click at [105, 172] on span "Mawsons" at bounding box center [107, 175] width 30 height 10
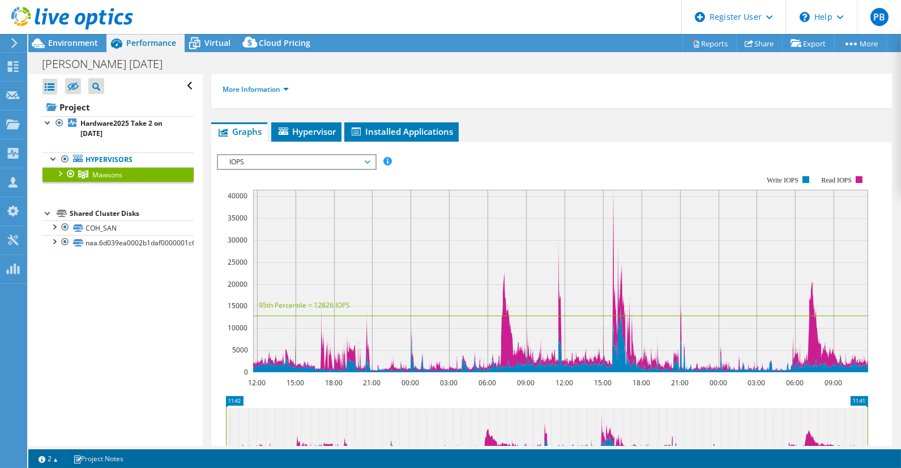
scroll to position [0, 0]
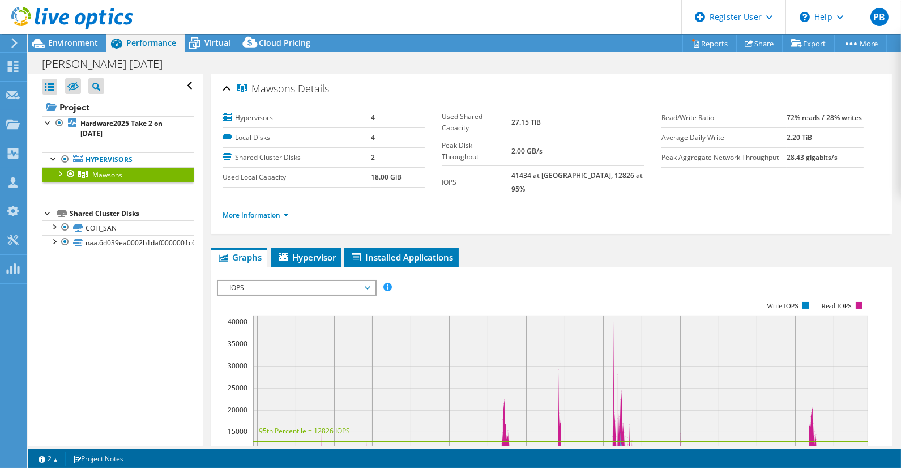
click at [60, 34] on div at bounding box center [66, 19] width 133 height 38
click at [65, 41] on span "Environment" at bounding box center [73, 42] width 50 height 11
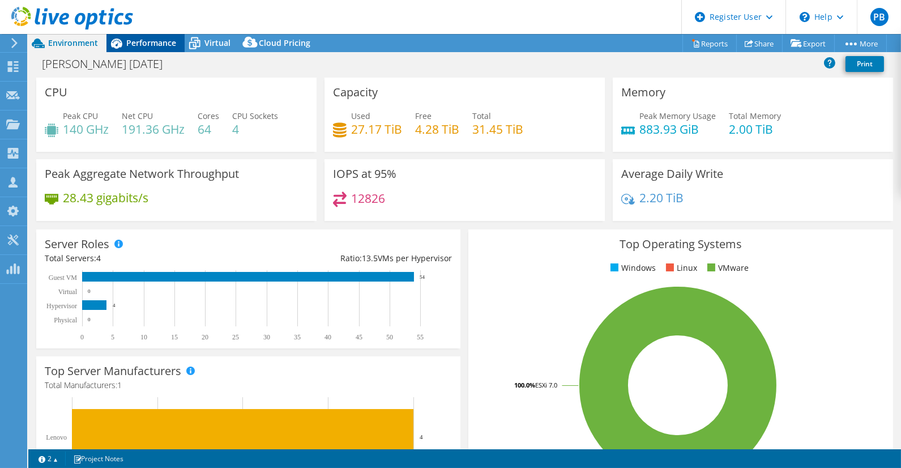
click at [140, 42] on span "Performance" at bounding box center [151, 42] width 50 height 11
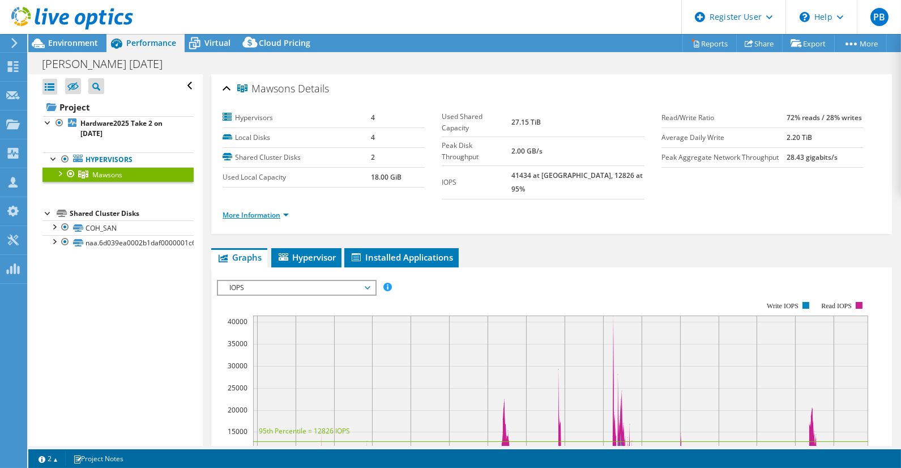
click at [262, 210] on link "More Information" at bounding box center [255, 215] width 66 height 10
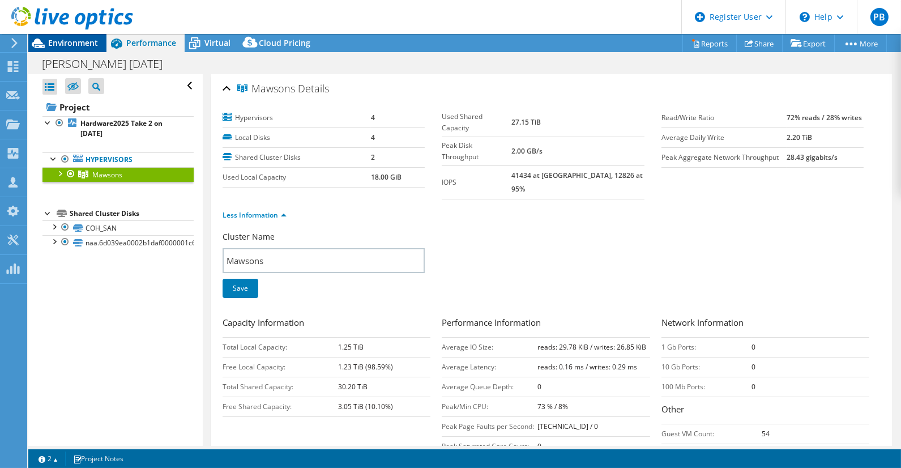
click at [72, 49] on div "Environment" at bounding box center [67, 43] width 78 height 18
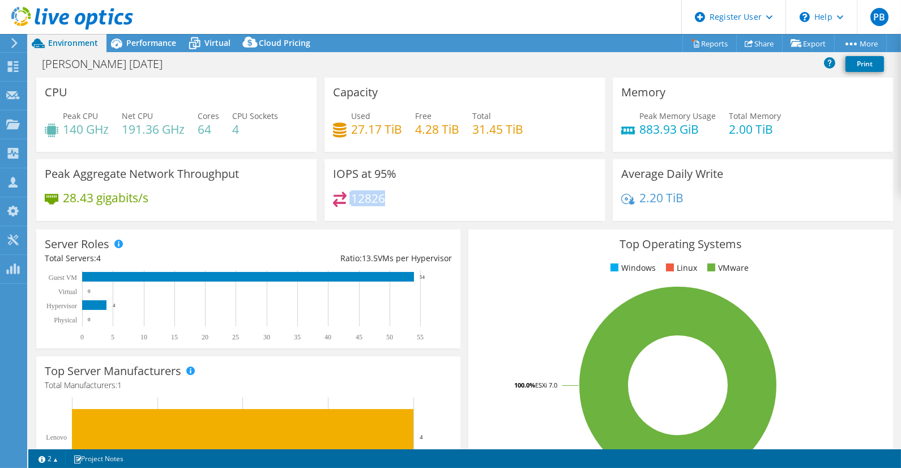
drag, startPoint x: 372, startPoint y: 199, endPoint x: 343, endPoint y: 198, distance: 29.5
click at [343, 198] on div "12826" at bounding box center [464, 203] width 263 height 24
click at [159, 41] on span "Performance" at bounding box center [151, 42] width 50 height 11
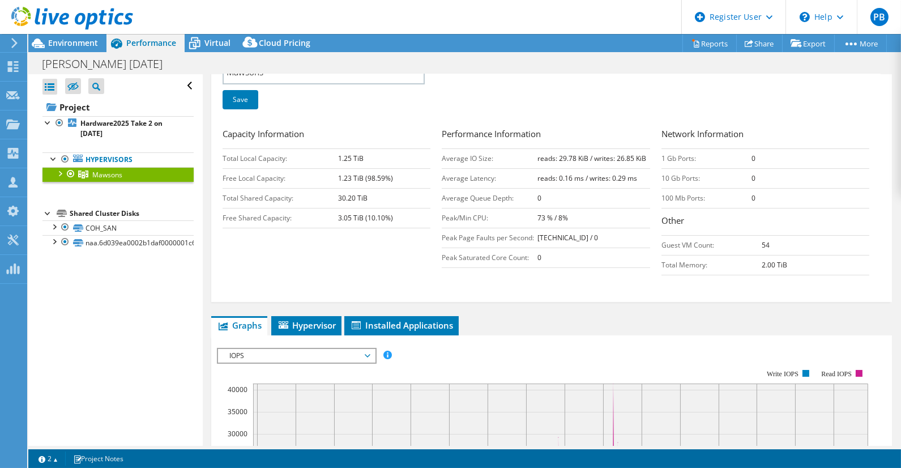
scroll to position [126, 0]
